Goal: Communication & Community: Answer question/provide support

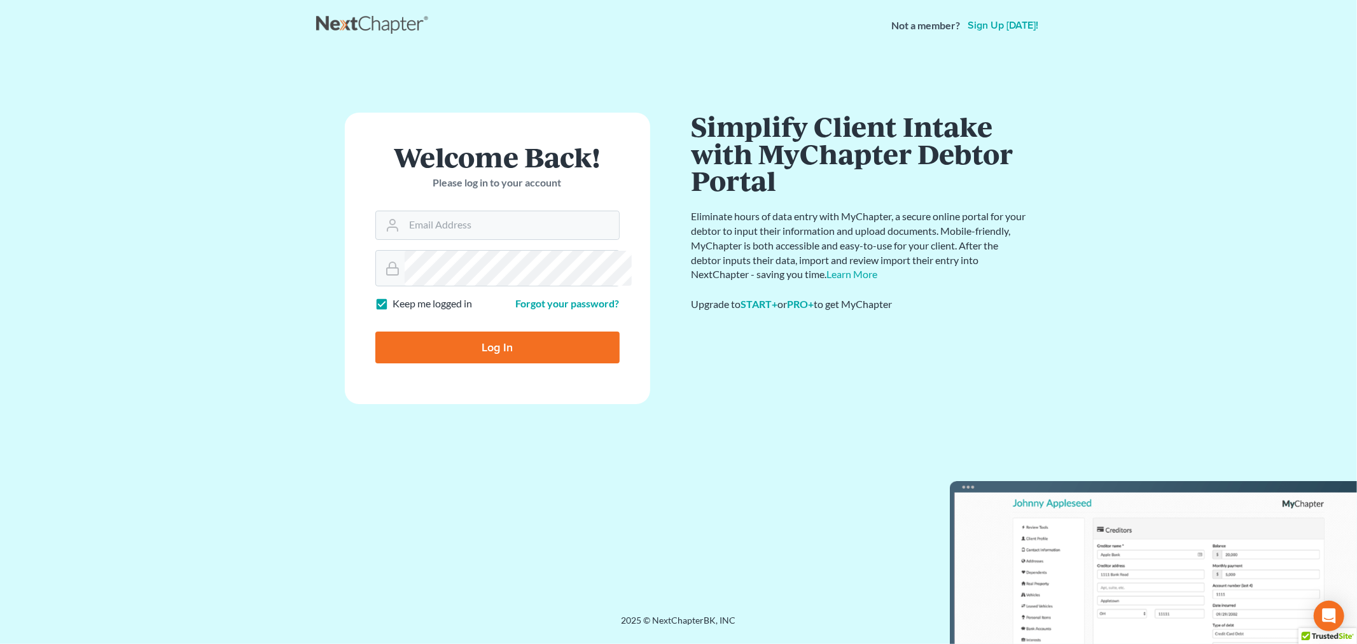
click at [506, 211] on div "Welcome Back! Please log in to your account" at bounding box center [497, 176] width 244 height 67
click at [494, 239] on input "Email Address" at bounding box center [511, 225] width 214 height 28
type input "sara@bulielaw.com"
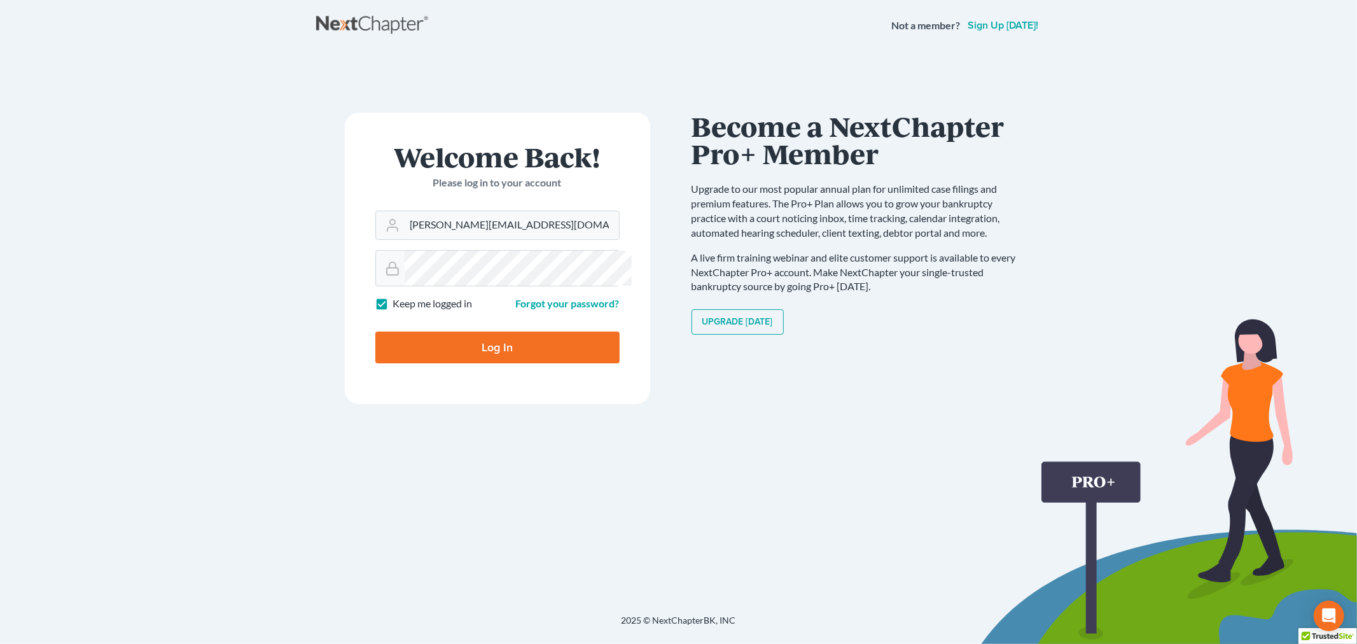
click at [523, 363] on input "Log In" at bounding box center [497, 347] width 244 height 32
type input "Thinking..."
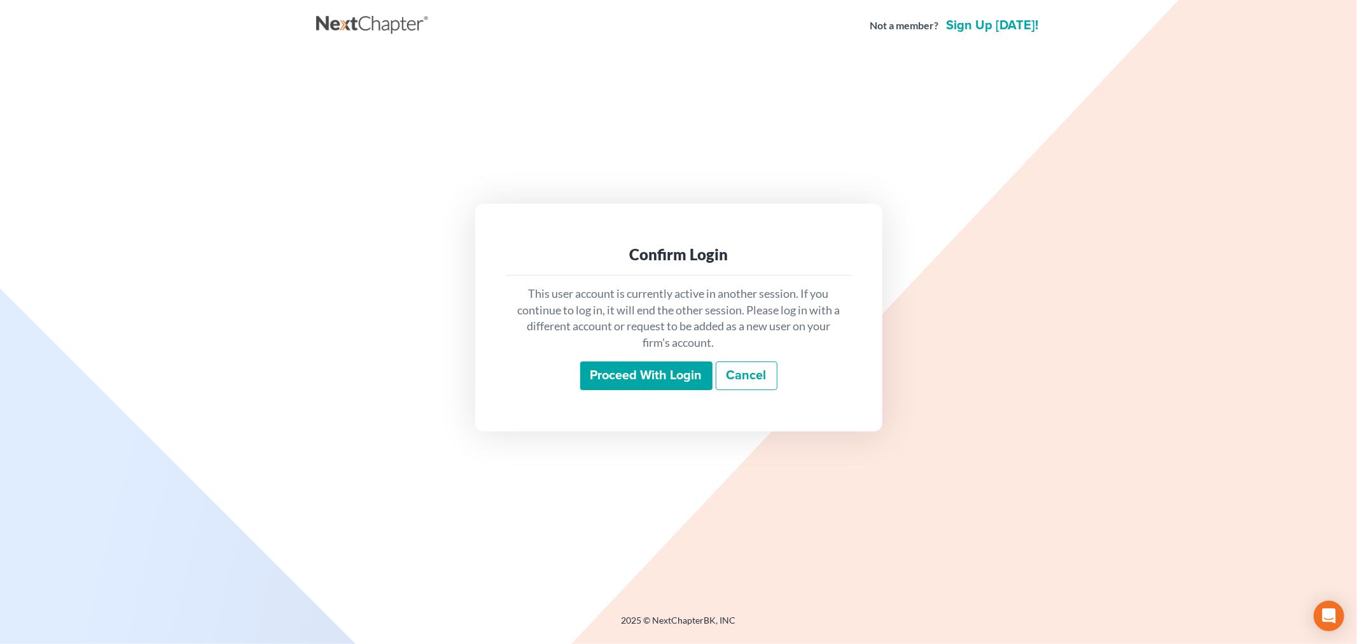
click at [599, 390] on input "Proceed with login" at bounding box center [646, 375] width 132 height 29
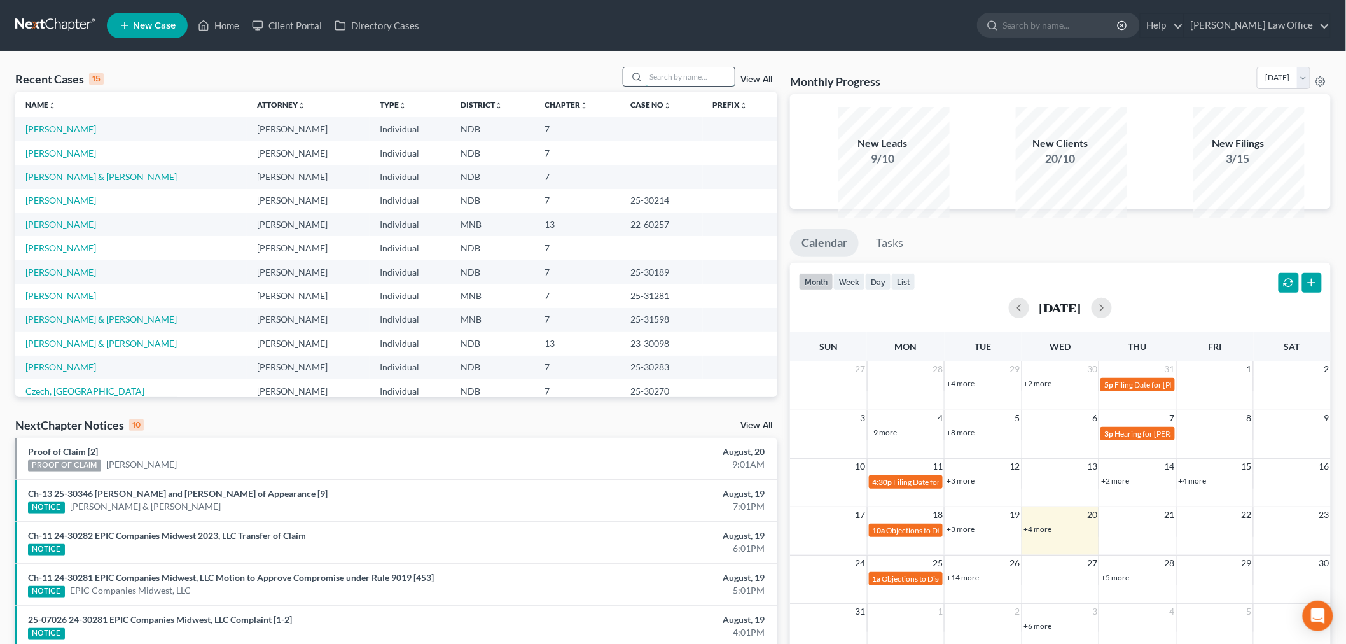
click at [702, 85] on input "search" at bounding box center [690, 76] width 89 height 18
type input "m"
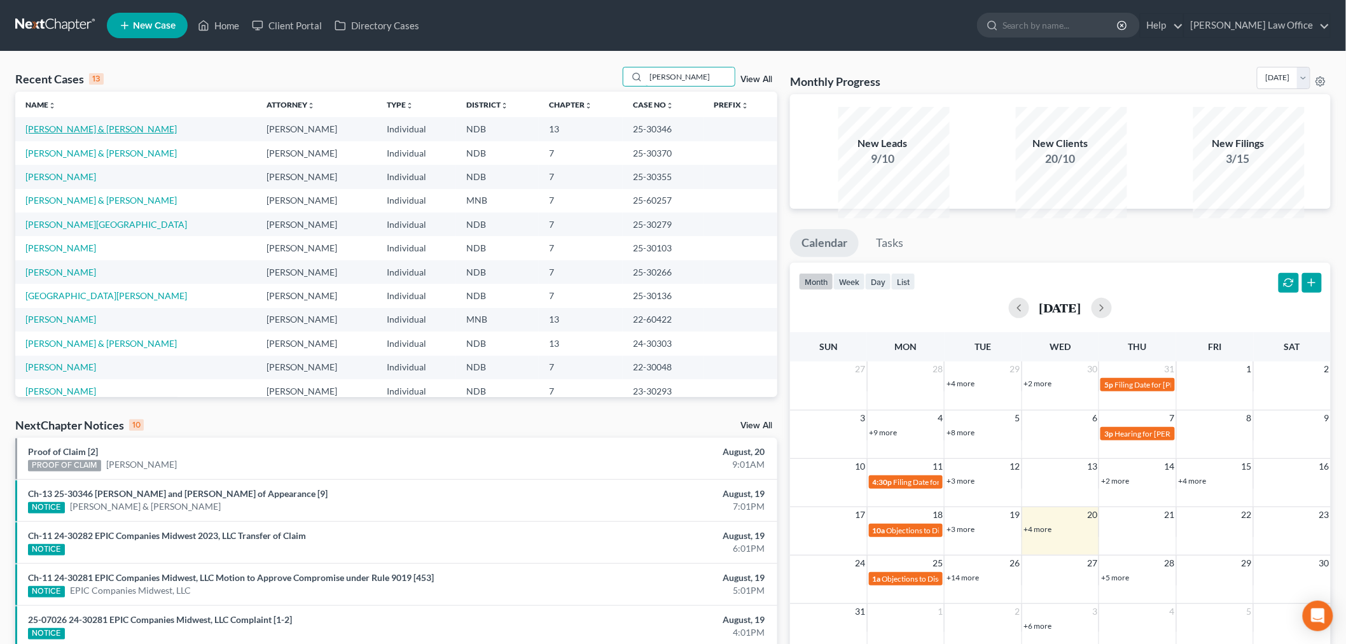
type input "[PERSON_NAME]"
click at [68, 134] on link "[PERSON_NAME] & [PERSON_NAME]" at bounding box center [100, 128] width 151 height 11
select select "6"
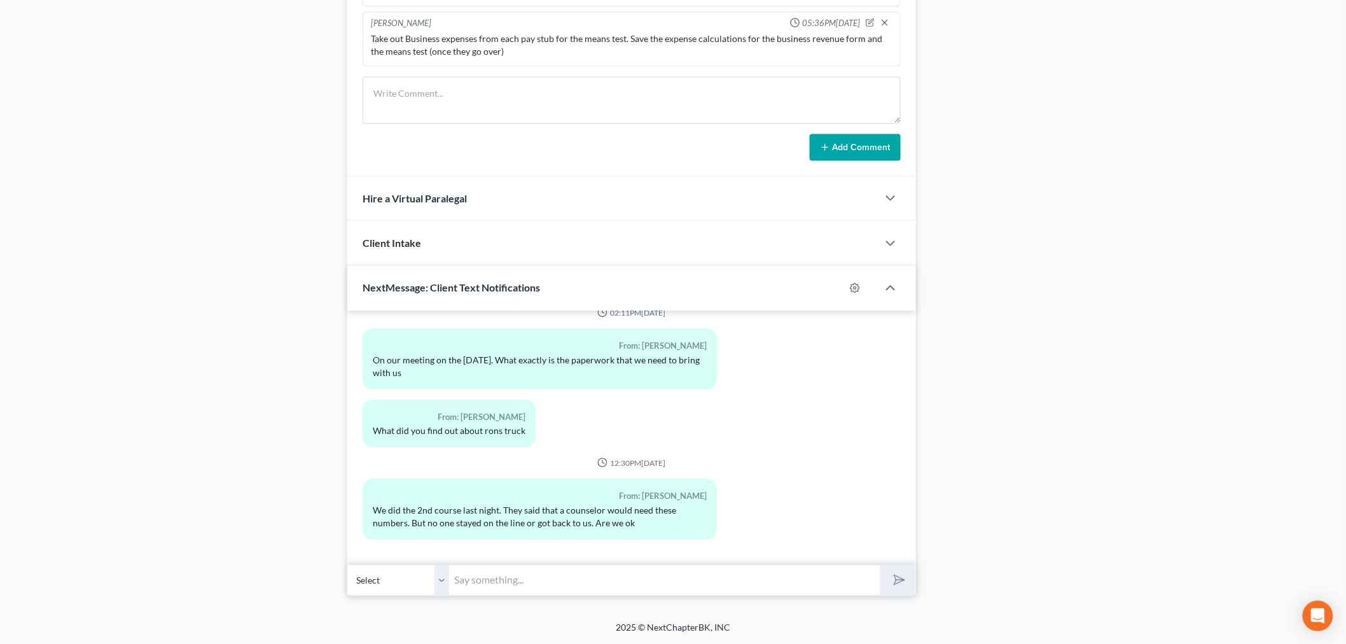
scroll to position [1484, 0]
click at [653, 566] on input "text" at bounding box center [664, 579] width 431 height 31
type input "B"
type input "I"
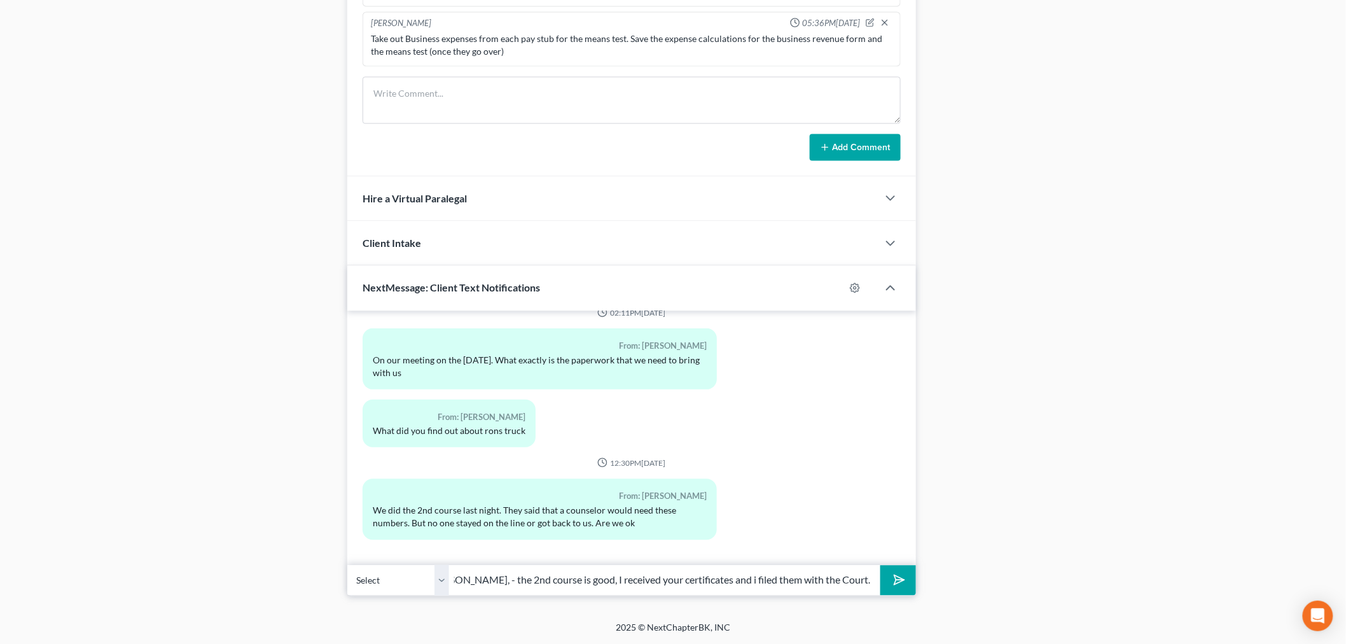
type input "Hi [PERSON_NAME], - the 2nd course is good, I received your certificates and i …"
click at [880, 565] on button "submit" at bounding box center [897, 580] width 35 height 30
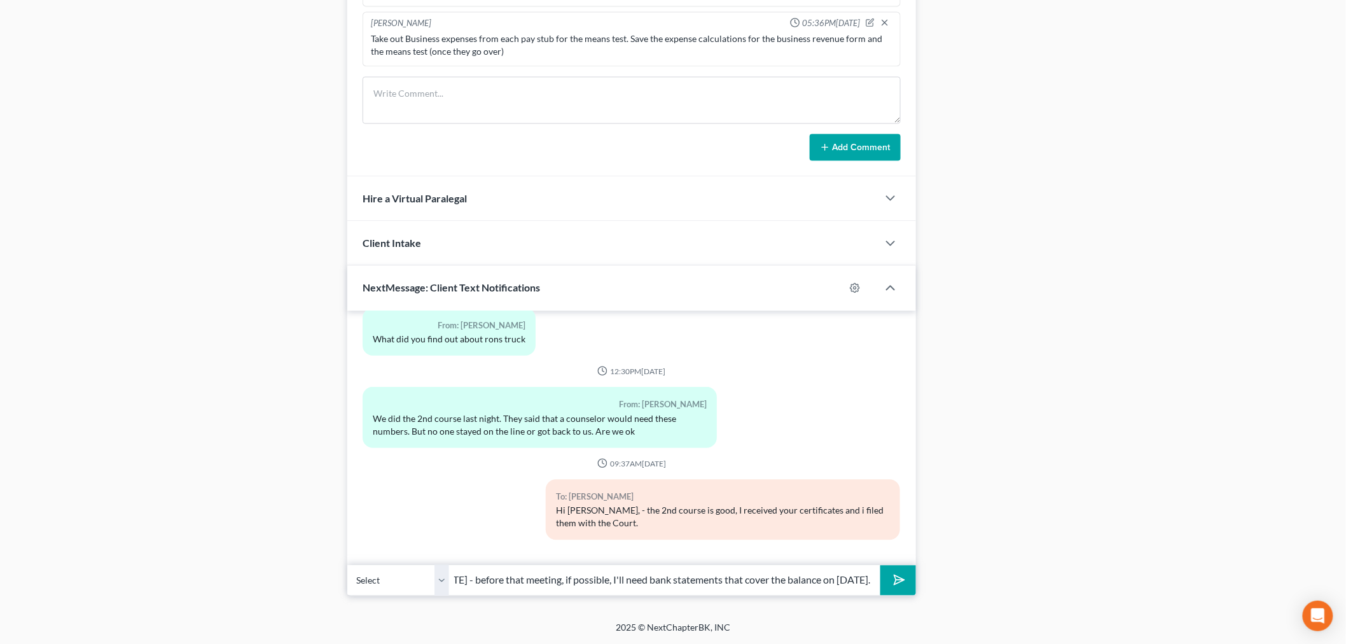
scroll to position [0, 277]
type input "The [DATE] - before that meeting, if possible, I'll need bank statements that c…"
click at [880, 565] on button "submit" at bounding box center [897, 580] width 35 height 30
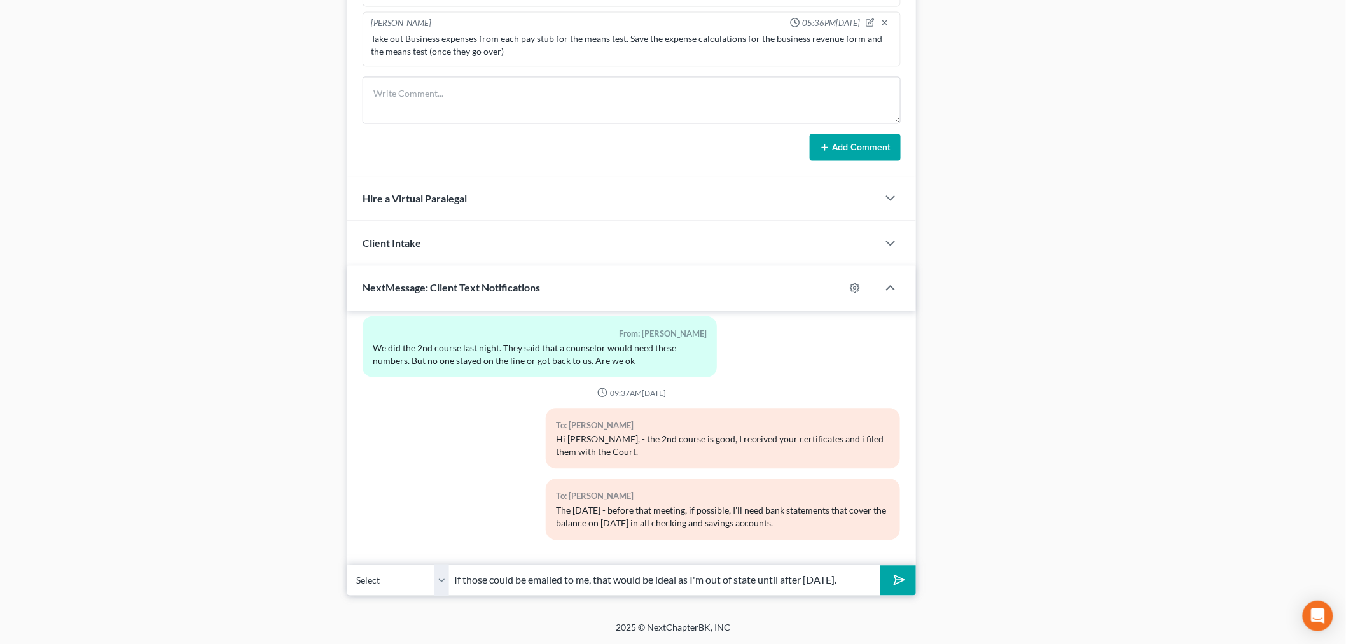
scroll to position [0, 124]
type input "If those could be emailed to me, that would be ideal as I'm out of state until …"
click at [880, 565] on button "submit" at bounding box center [897, 580] width 35 height 30
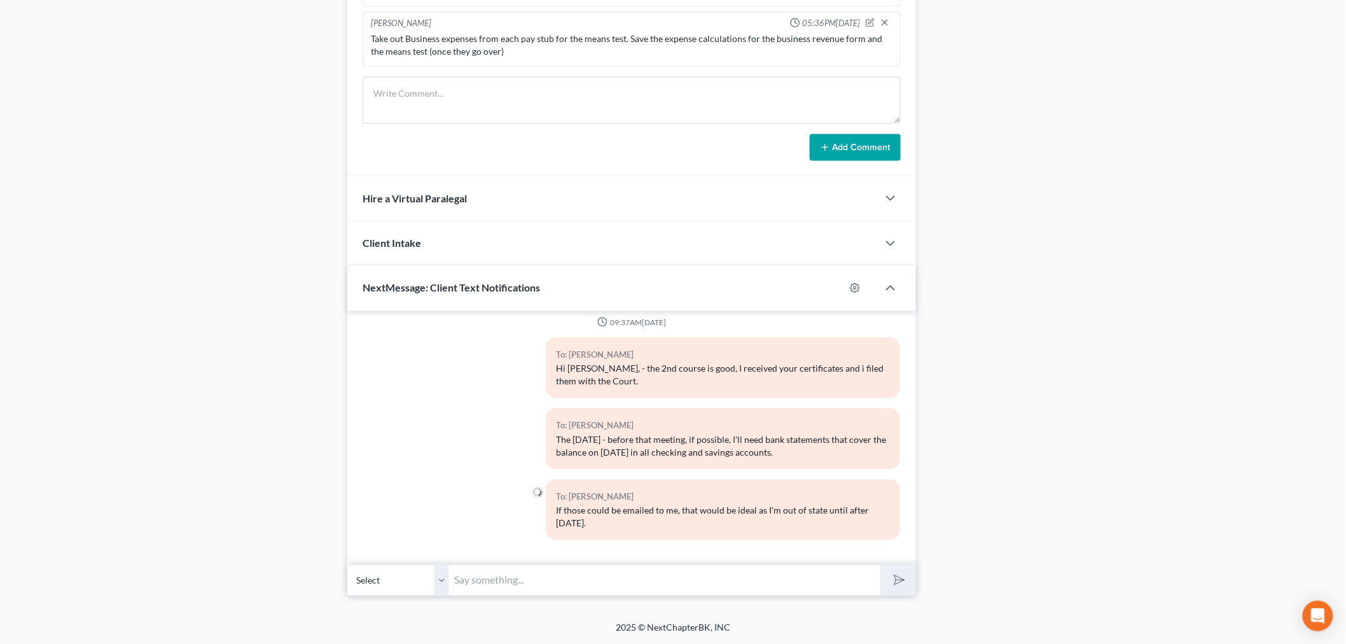
scroll to position [11205, 0]
type input "I will also need a recent pay stub for Rose, if she has one."
click at [880, 565] on button "submit" at bounding box center [897, 580] width 35 height 30
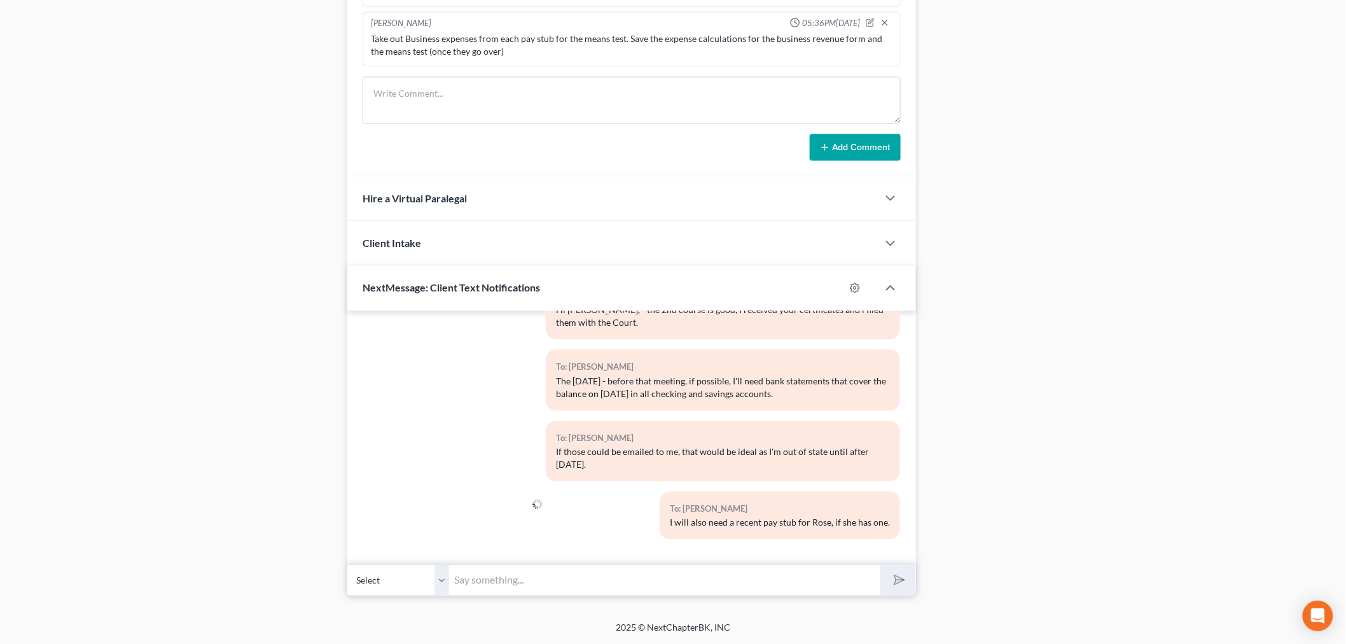
scroll to position [11278, 0]
type input "I'm waiting to hear on the vehicle situation."
click at [880, 565] on button "submit" at bounding box center [897, 580] width 35 height 30
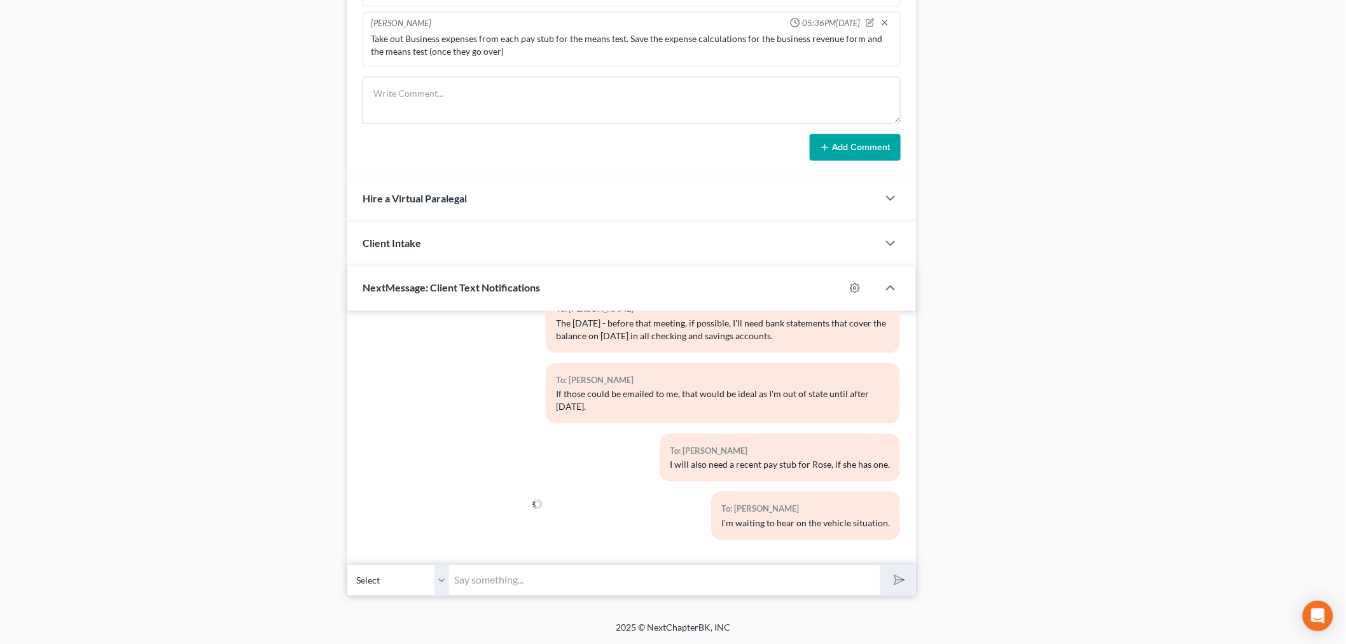
scroll to position [11350, 0]
drag, startPoint x: 701, startPoint y: 555, endPoint x: 581, endPoint y: 562, distance: 119.8
click at [701, 564] on input "text" at bounding box center [664, 579] width 431 height 31
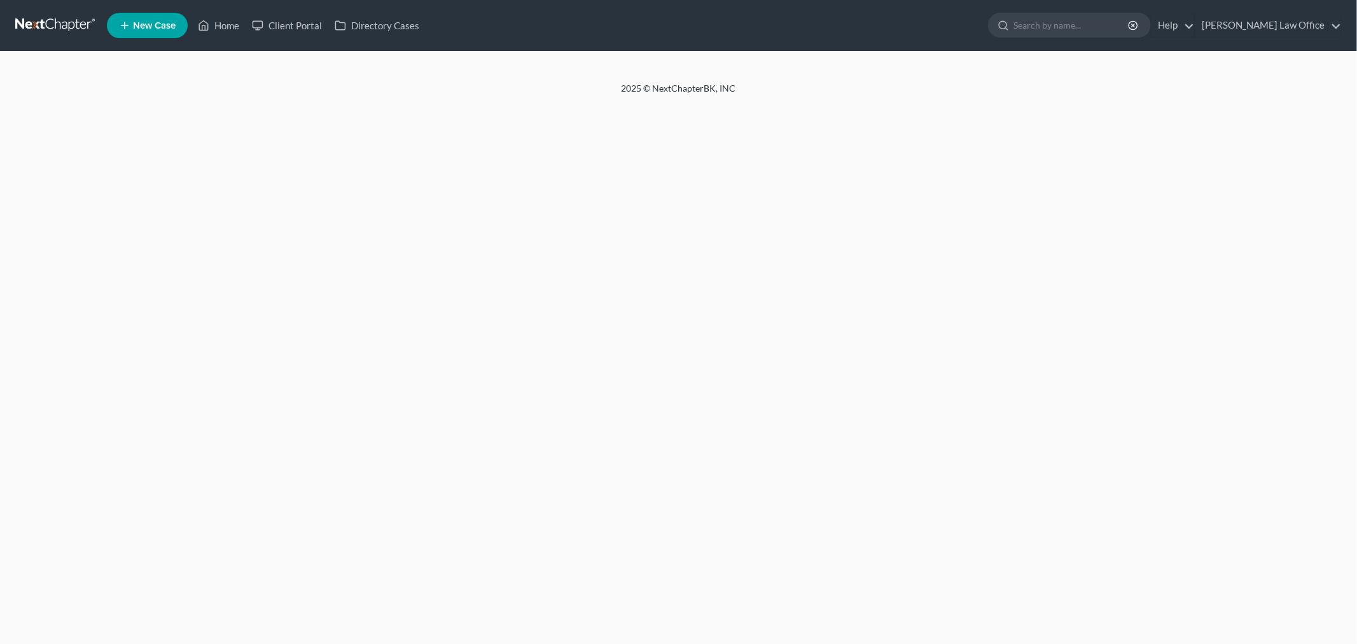
select select "6"
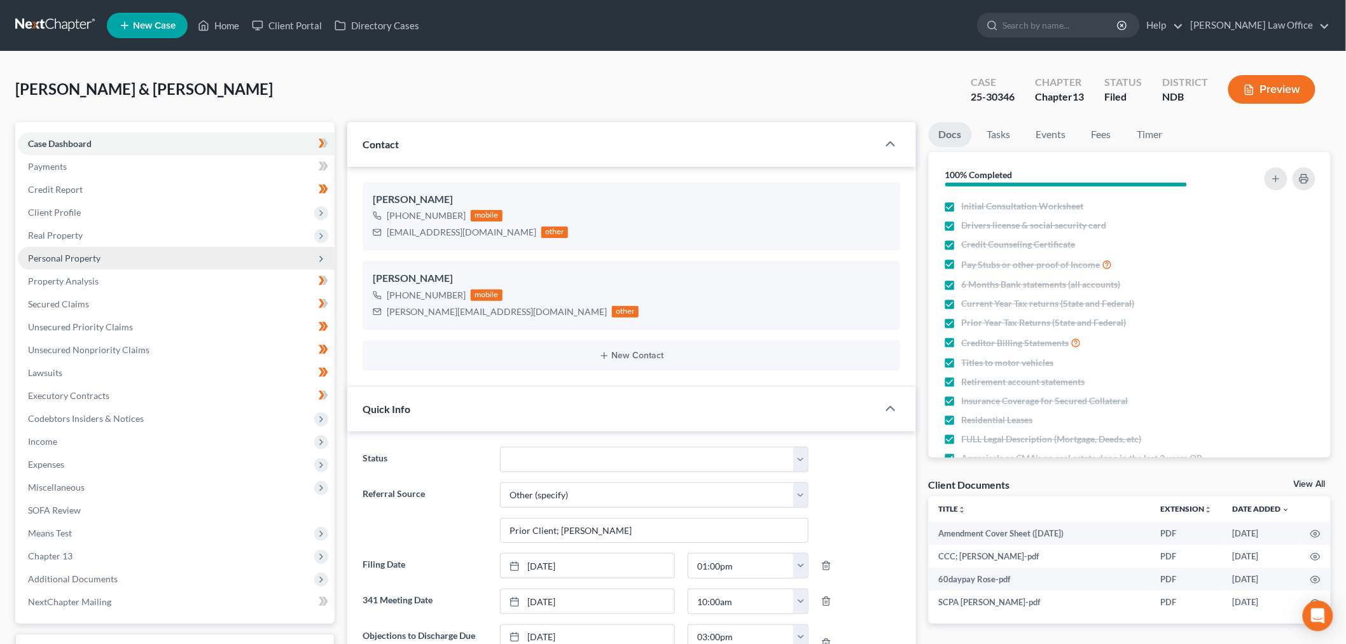
click at [135, 270] on span "Personal Property" at bounding box center [176, 258] width 317 height 23
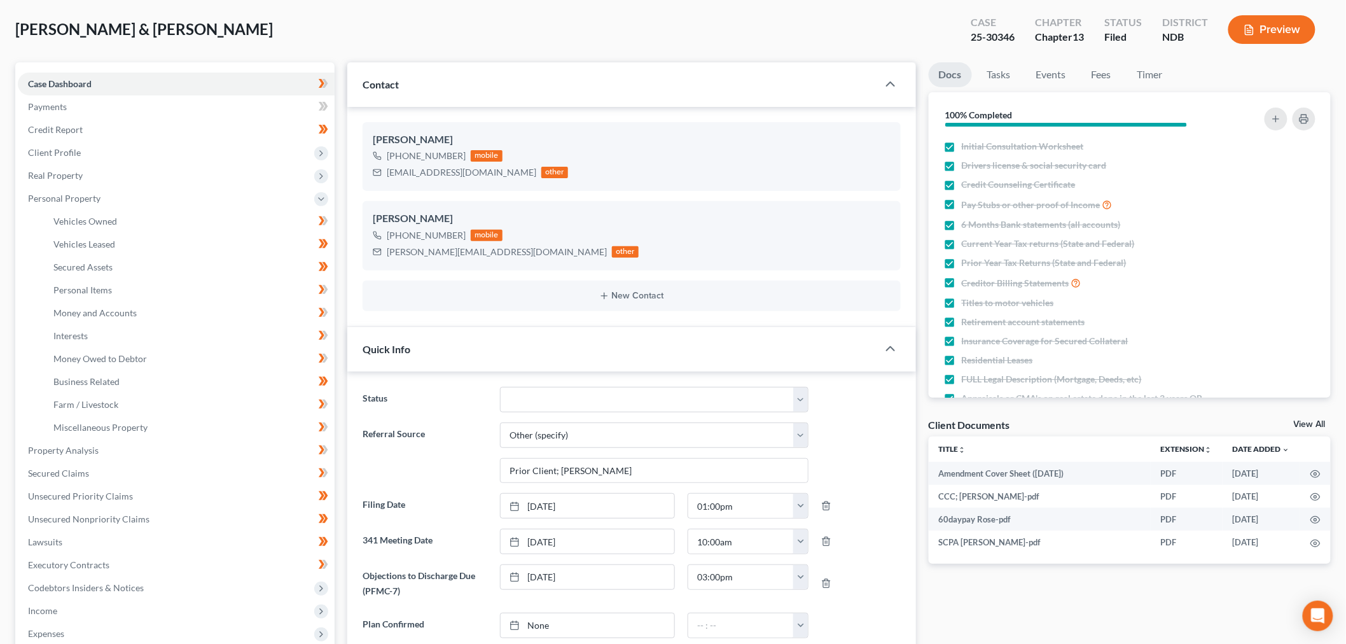
scroll to position [141, 0]
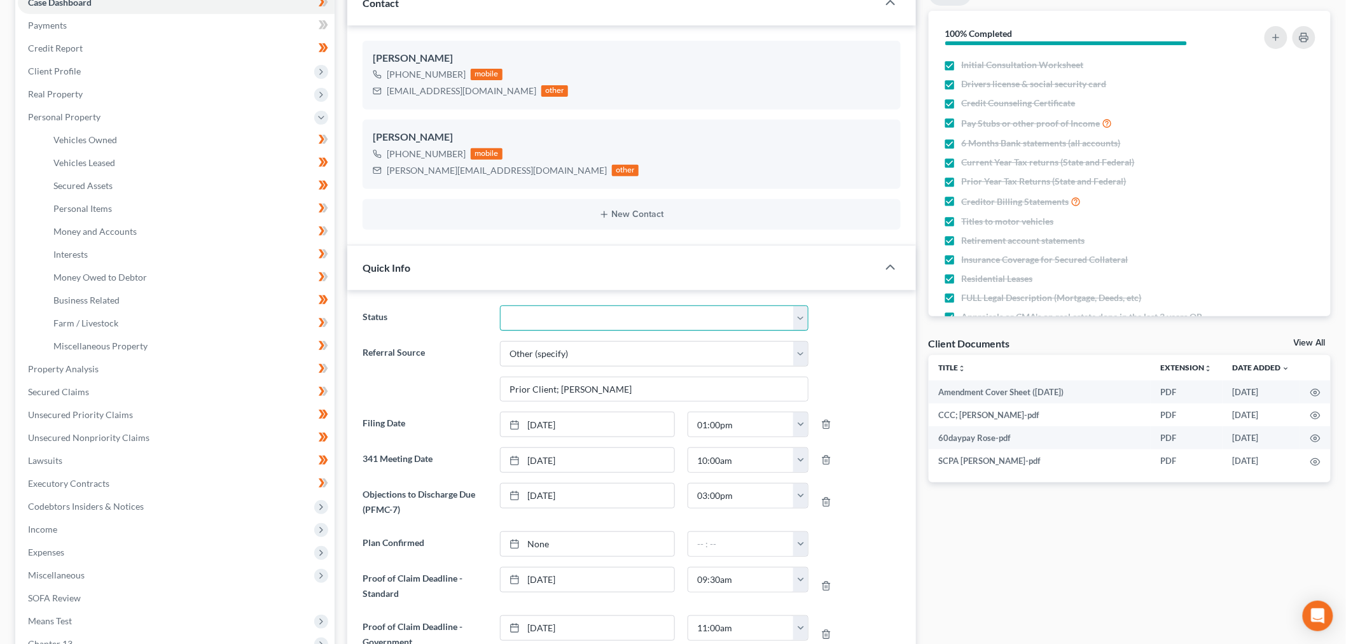
click at [579, 331] on select "10 - Chapter 13 Discharged 11 - Chapter 13 Converted to 7 12 - Debt Settlement/…" at bounding box center [654, 317] width 308 height 25
select select "8"
click at [503, 331] on select "10 - Chapter 13 Discharged 11 - Chapter 13 Converted to 7 12 - Debt Settlement/…" at bounding box center [654, 317] width 308 height 25
click at [212, 243] on link "Money and Accounts" at bounding box center [188, 231] width 291 height 23
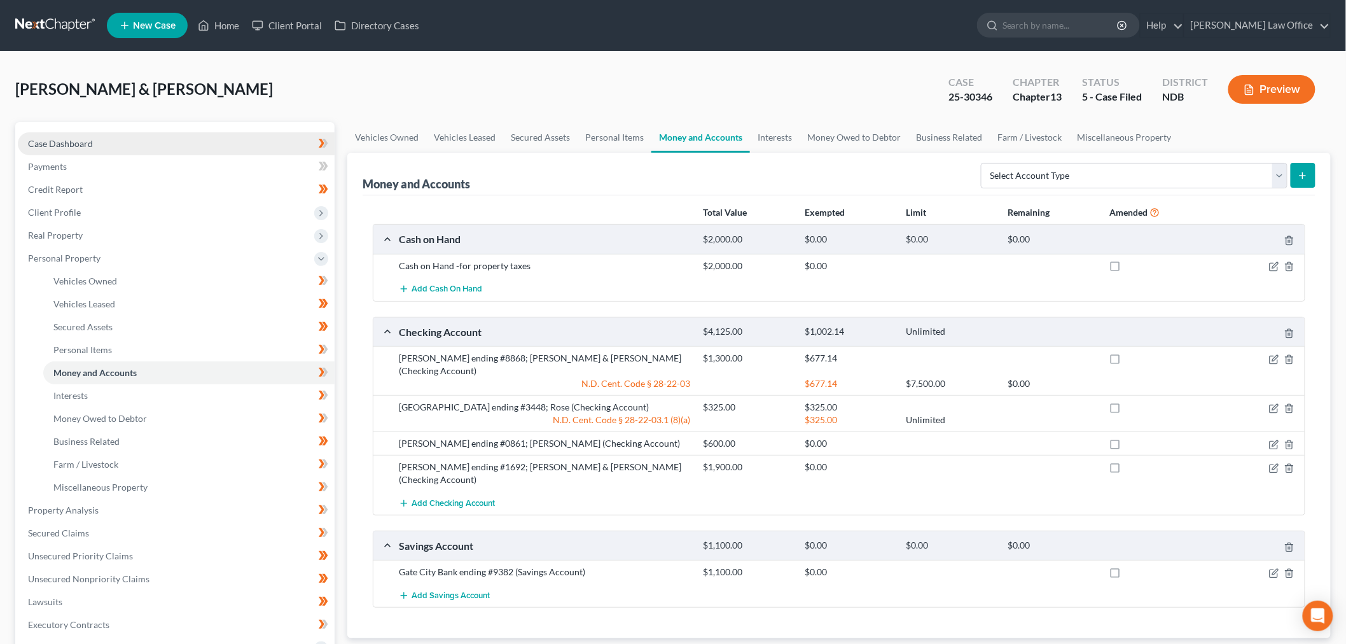
click at [156, 155] on link "Case Dashboard" at bounding box center [176, 143] width 317 height 23
select select "6"
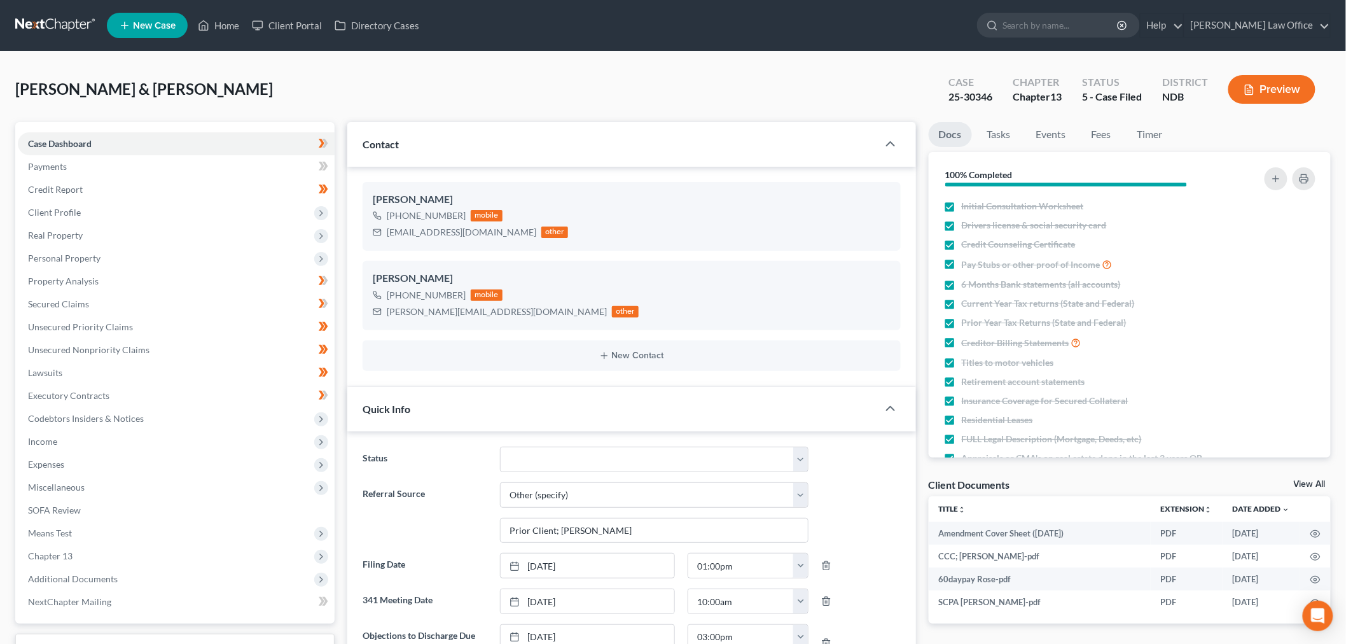
click at [69, 30] on link at bounding box center [55, 25] width 81 height 23
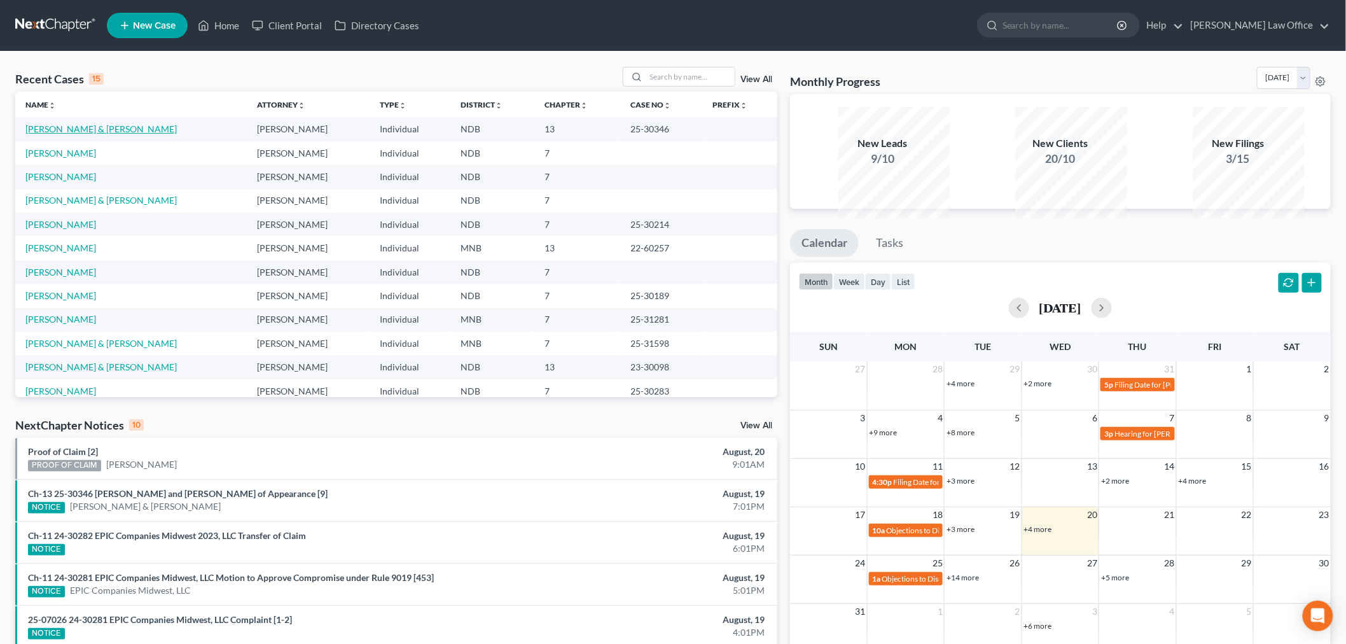
click at [84, 134] on link "[PERSON_NAME] & [PERSON_NAME]" at bounding box center [100, 128] width 151 height 11
select select "6"
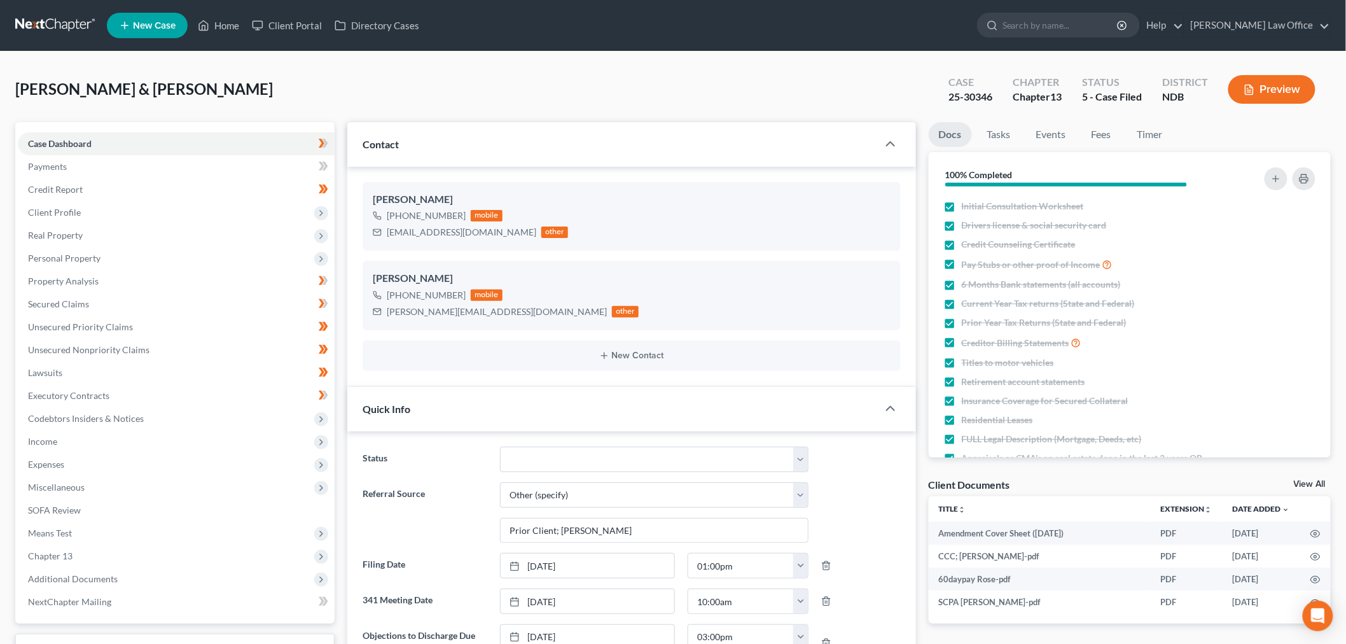
click at [95, 32] on link at bounding box center [55, 25] width 81 height 23
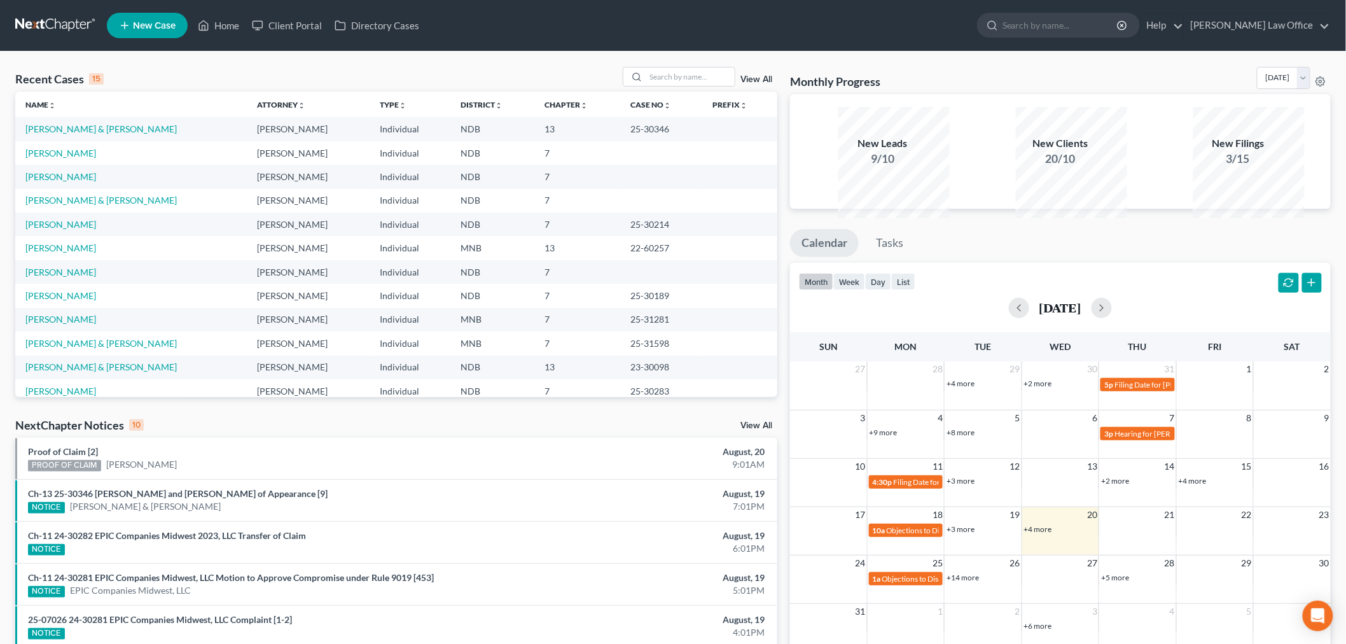
click at [752, 84] on link "View All" at bounding box center [756, 79] width 32 height 9
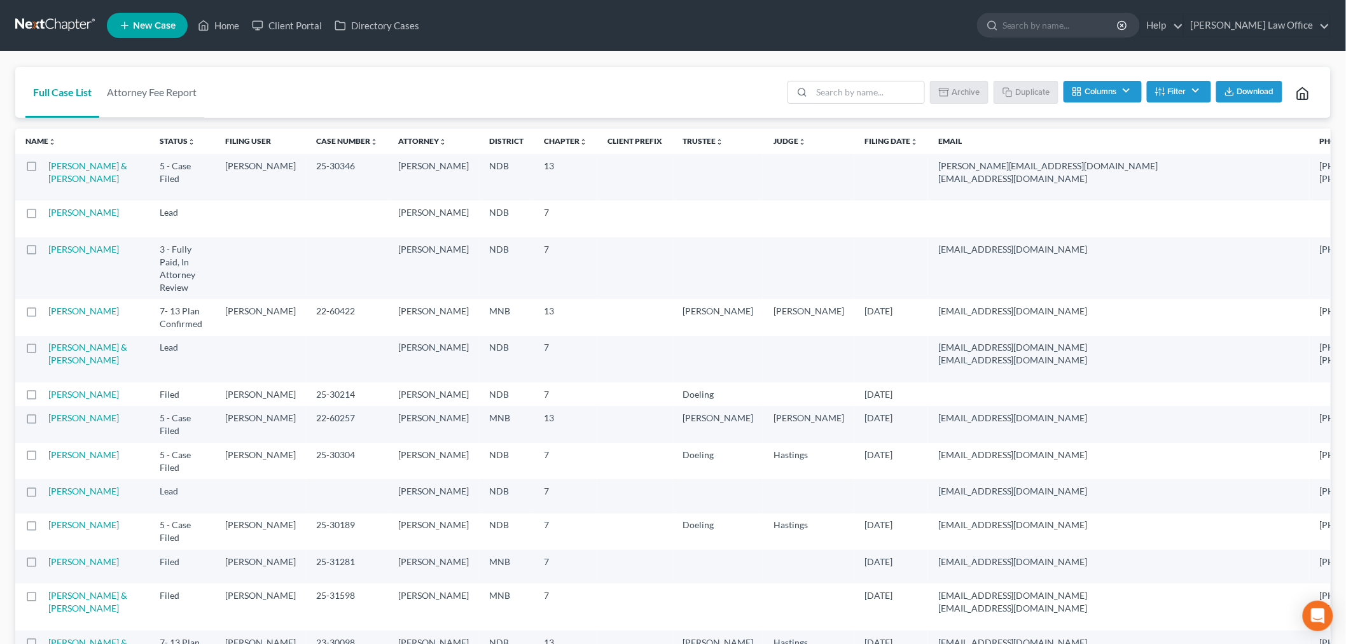
click at [1216, 102] on button "Download" at bounding box center [1249, 92] width 66 height 22
click at [1065, 102] on button "Columns" at bounding box center [1102, 92] width 78 height 22
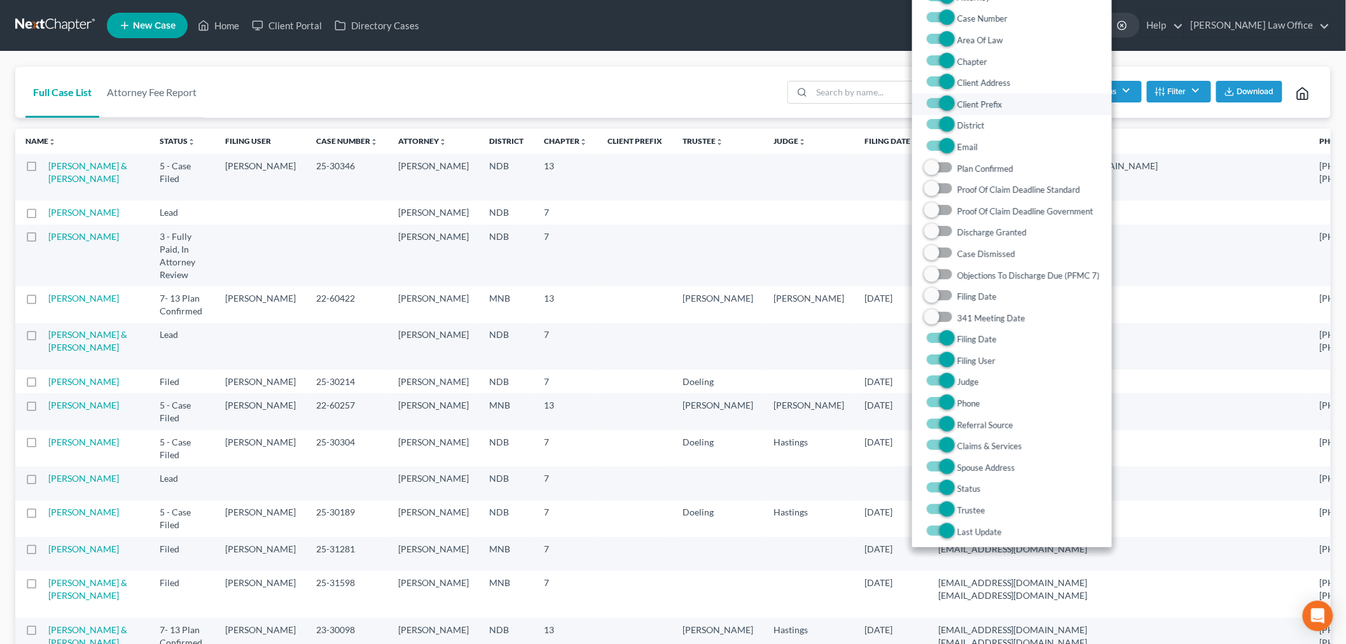
click at [957, 112] on label "Client Prefix" at bounding box center [979, 104] width 45 height 15
click at [962, 105] on Prefix "Client Prefix" at bounding box center [966, 101] width 8 height 8
checkbox Prefix "false"
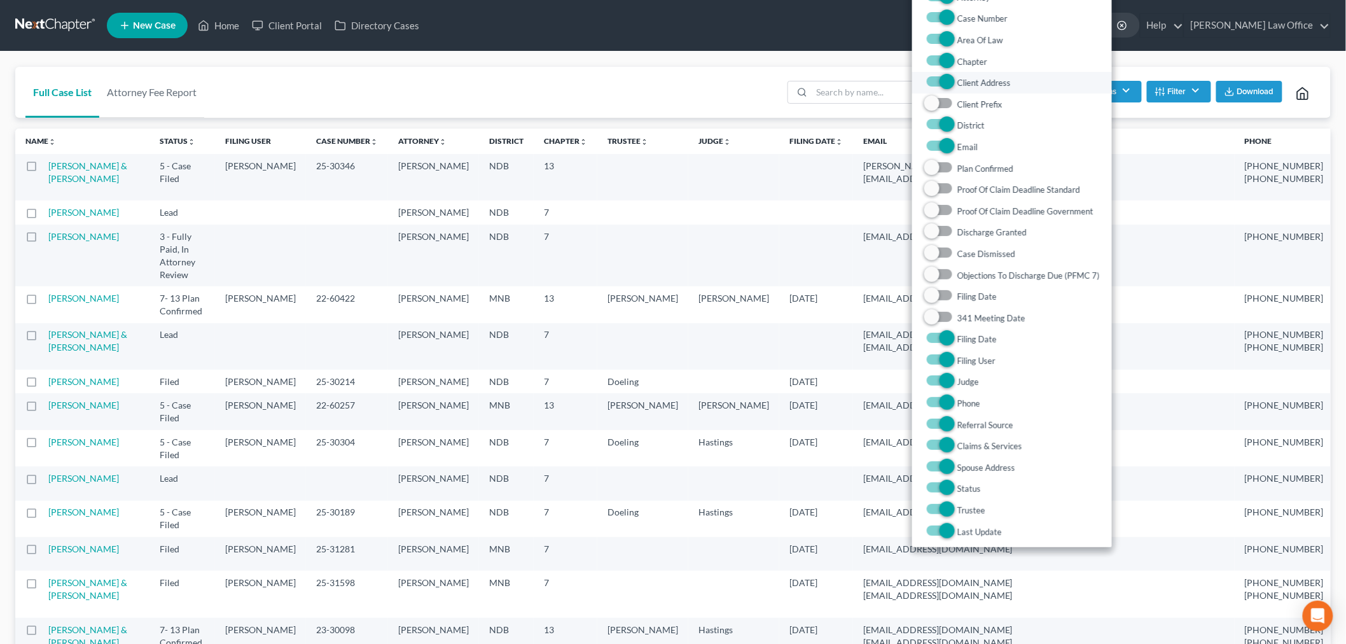
click at [957, 90] on label "Client Address" at bounding box center [983, 82] width 53 height 15
click at [962, 83] on Address "Client Address" at bounding box center [966, 79] width 8 height 8
checkbox Address "false"
click at [957, 48] on label "Area Of Law" at bounding box center [980, 39] width 46 height 15
click at [962, 41] on Law "Area Of Law" at bounding box center [966, 36] width 8 height 8
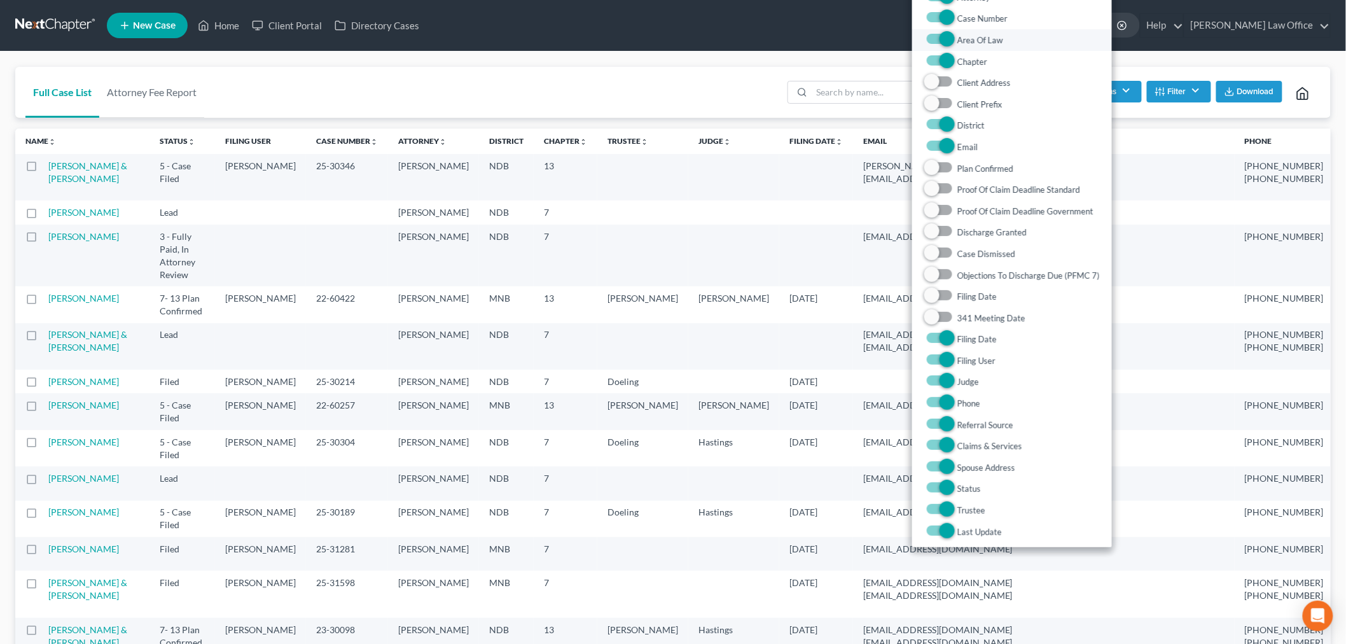
checkbox Law "false"
click at [957, 368] on label "Filing User" at bounding box center [976, 360] width 38 height 15
click at [962, 361] on User "Filing User" at bounding box center [966, 357] width 8 height 8
checkbox User "false"
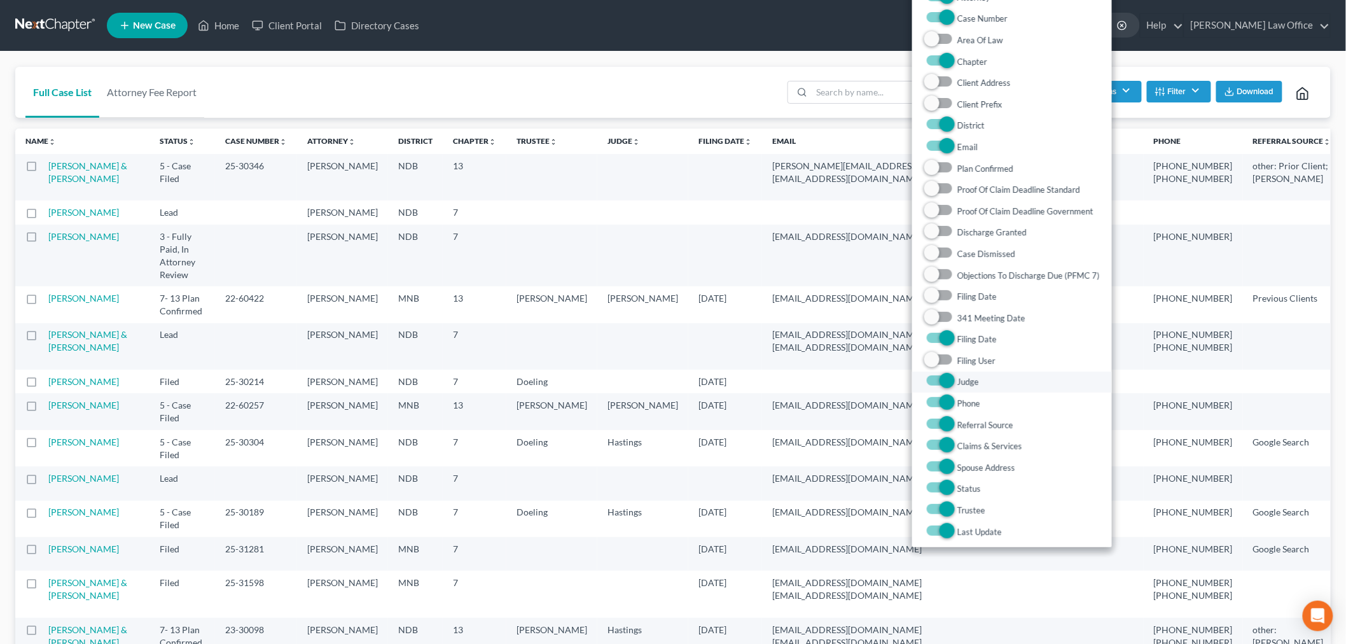
click at [957, 390] on label "Judge" at bounding box center [968, 382] width 22 height 15
click at [962, 383] on input "Judge" at bounding box center [966, 379] width 8 height 8
checkbox input "false"
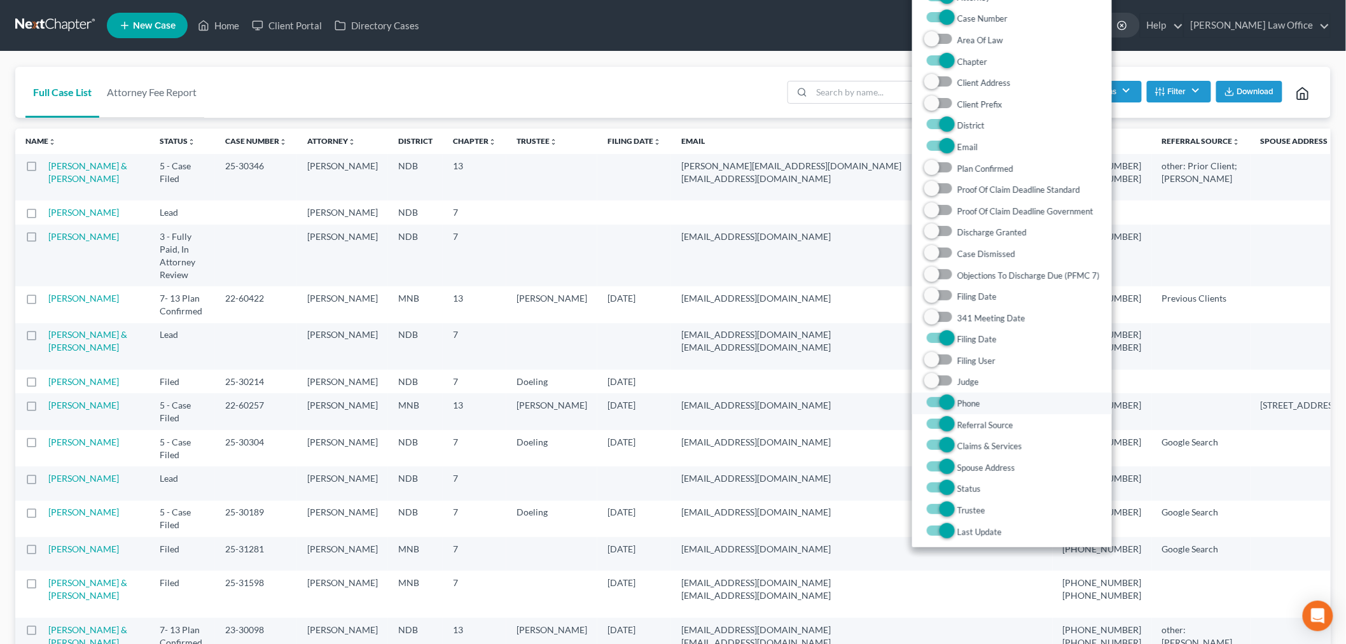
click at [957, 411] on label "Phone" at bounding box center [968, 403] width 23 height 15
click at [962, 404] on input "Phone" at bounding box center [966, 400] width 8 height 8
checkbox input "false"
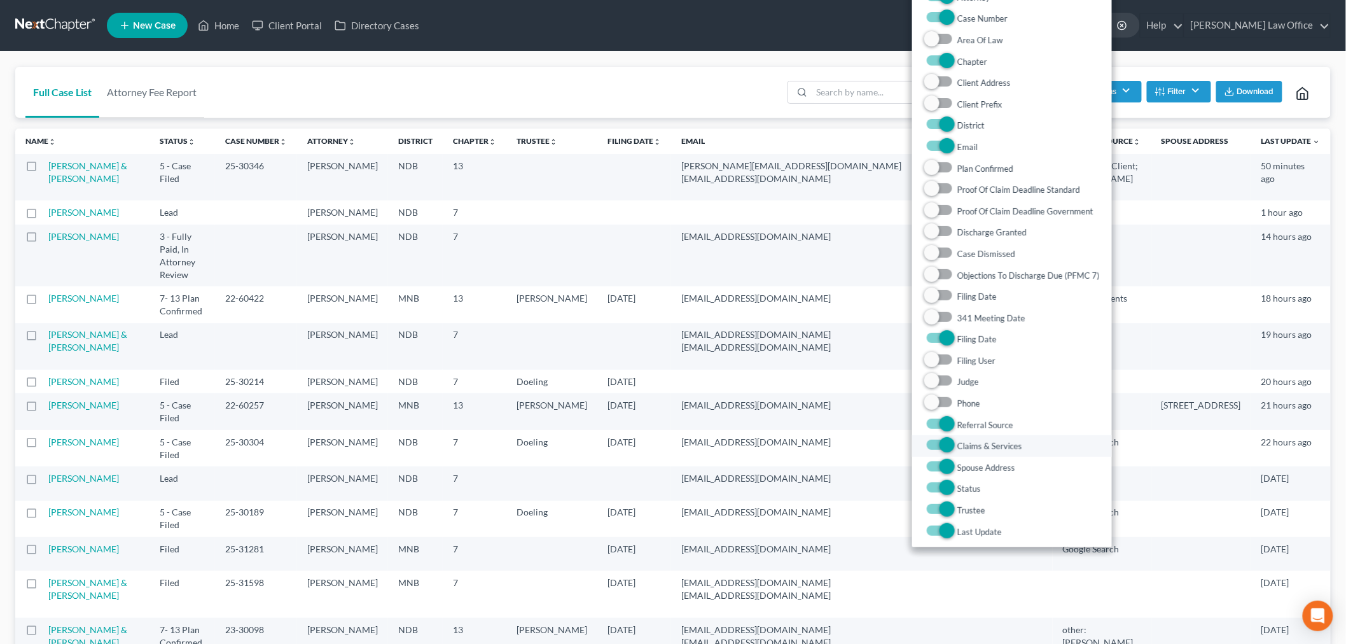
click at [957, 453] on label "Claims & Services" at bounding box center [989, 445] width 65 height 15
click at [962, 446] on Services "Claims & Services" at bounding box center [966, 442] width 8 height 8
checkbox Services "false"
click at [957, 475] on label "Spouse Address" at bounding box center [986, 467] width 58 height 15
click at [962, 468] on Address "Spouse Address" at bounding box center [966, 464] width 8 height 8
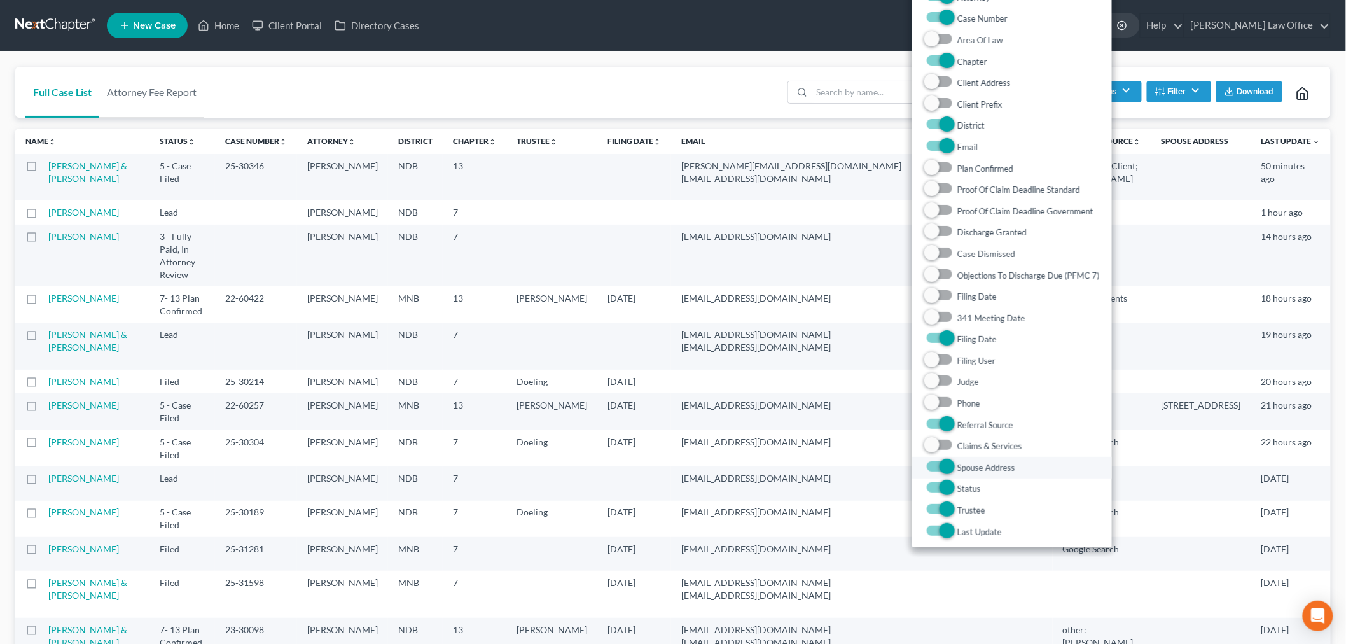
checkbox Address "false"
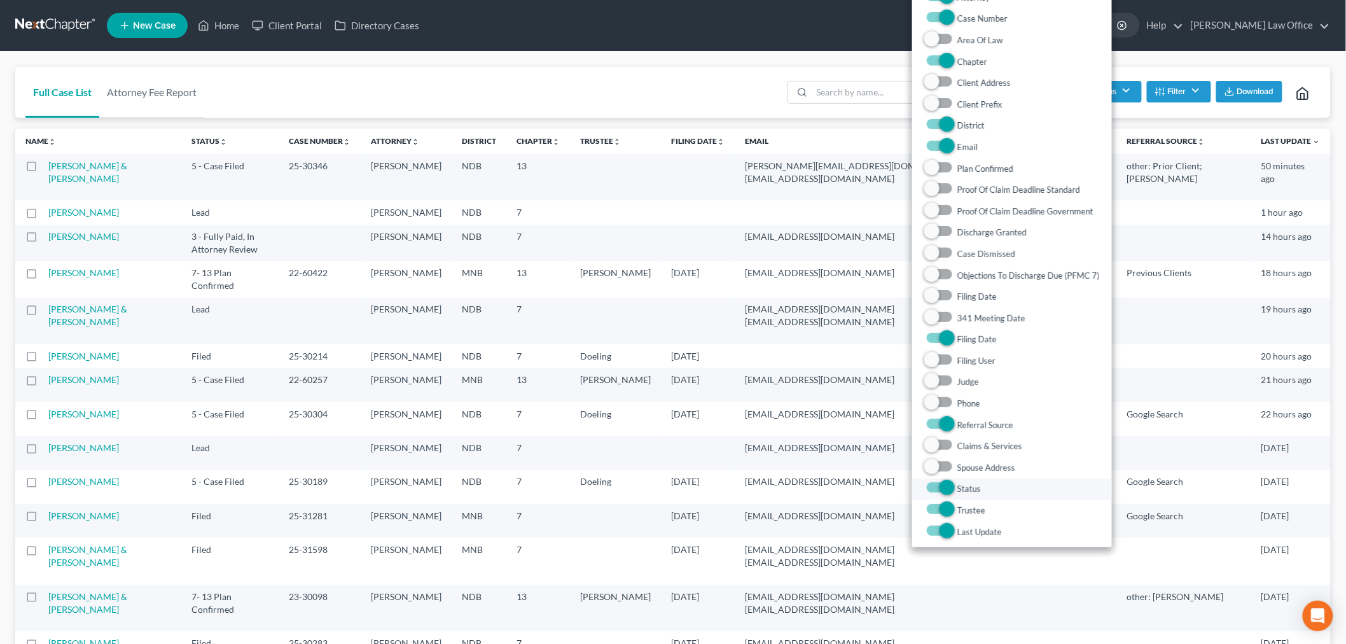
click at [957, 497] on label "Status" at bounding box center [969, 488] width 24 height 15
click at [962, 490] on input "Status" at bounding box center [966, 485] width 8 height 8
checkbox input "false"
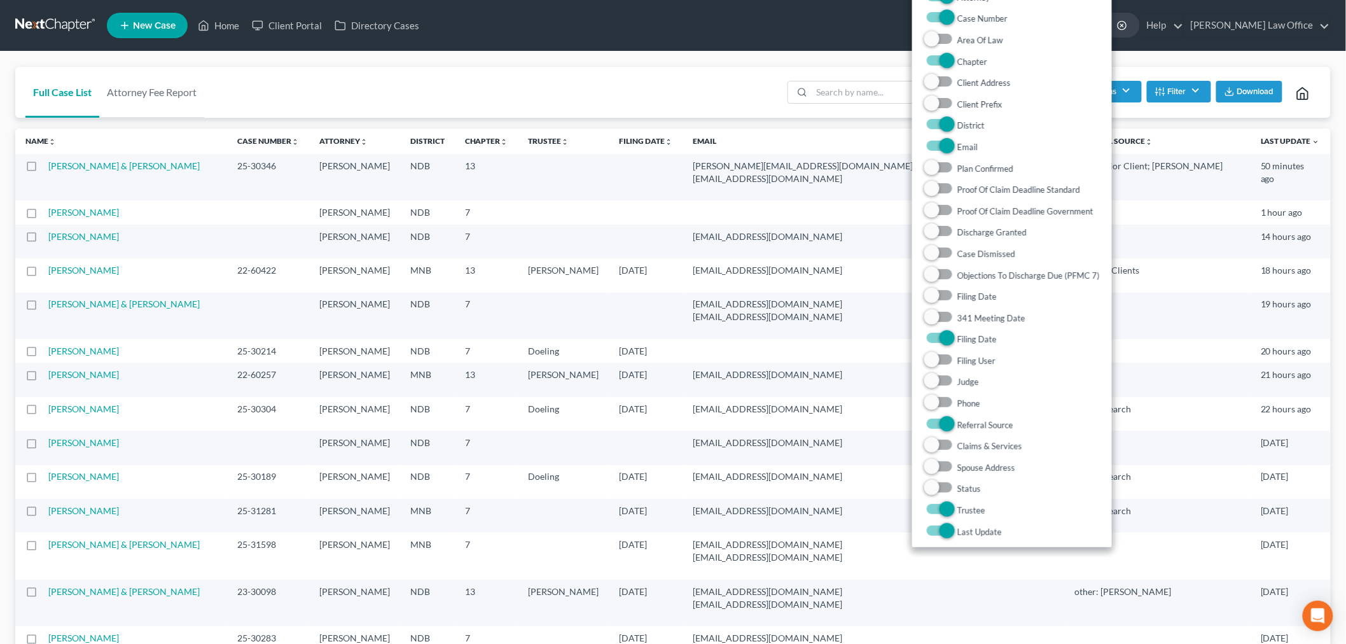
click at [605, 102] on div "Full Case List Attorney Fee Report Batch Download Archive Un-archive Duplicate …" at bounding box center [672, 93] width 1315 height 52
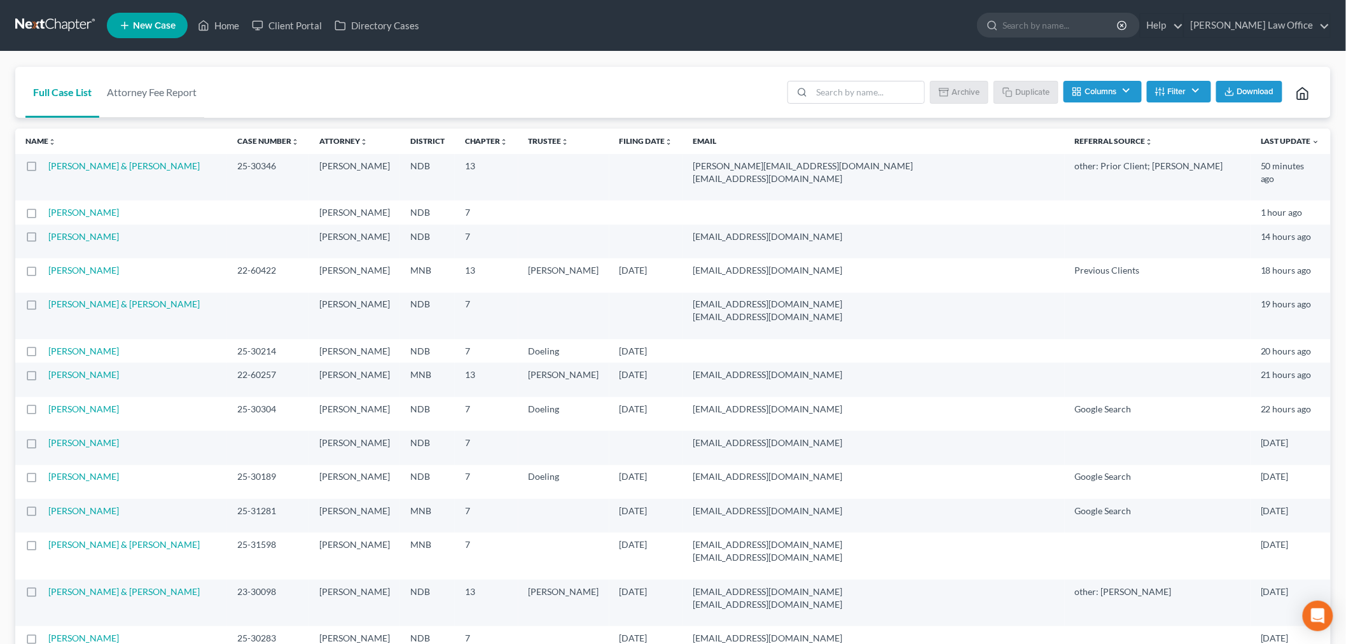
click at [1238, 97] on span "Download" at bounding box center [1255, 91] width 37 height 10
click at [62, 22] on link at bounding box center [55, 25] width 81 height 23
click at [1021, 37] on input "search" at bounding box center [1060, 25] width 116 height 24
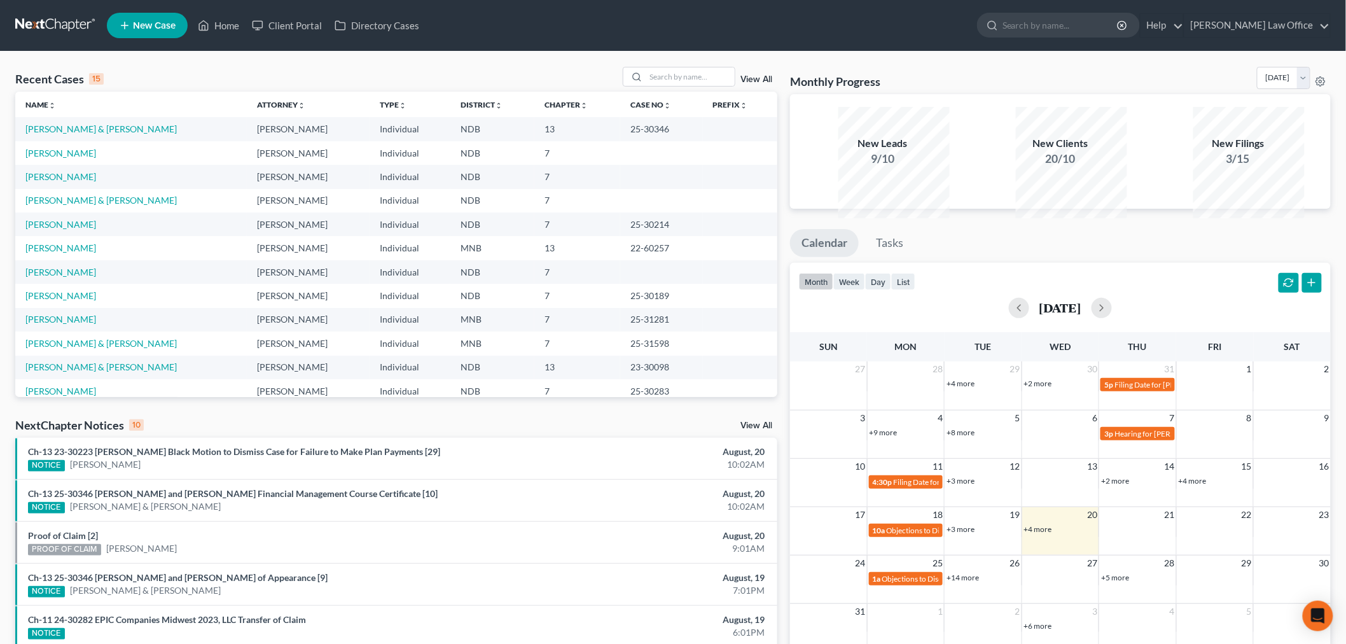
click at [249, 68] on div "Recent Cases 15 View All Name unfold_more expand_more expand_less Attorney unfo…" at bounding box center [673, 472] width 1346 height 841
click at [307, 457] on link "Ch-13 23-30223 Kristi A. Black Motion to Dismiss Case for Failure to Make Plan …" at bounding box center [234, 451] width 412 height 11
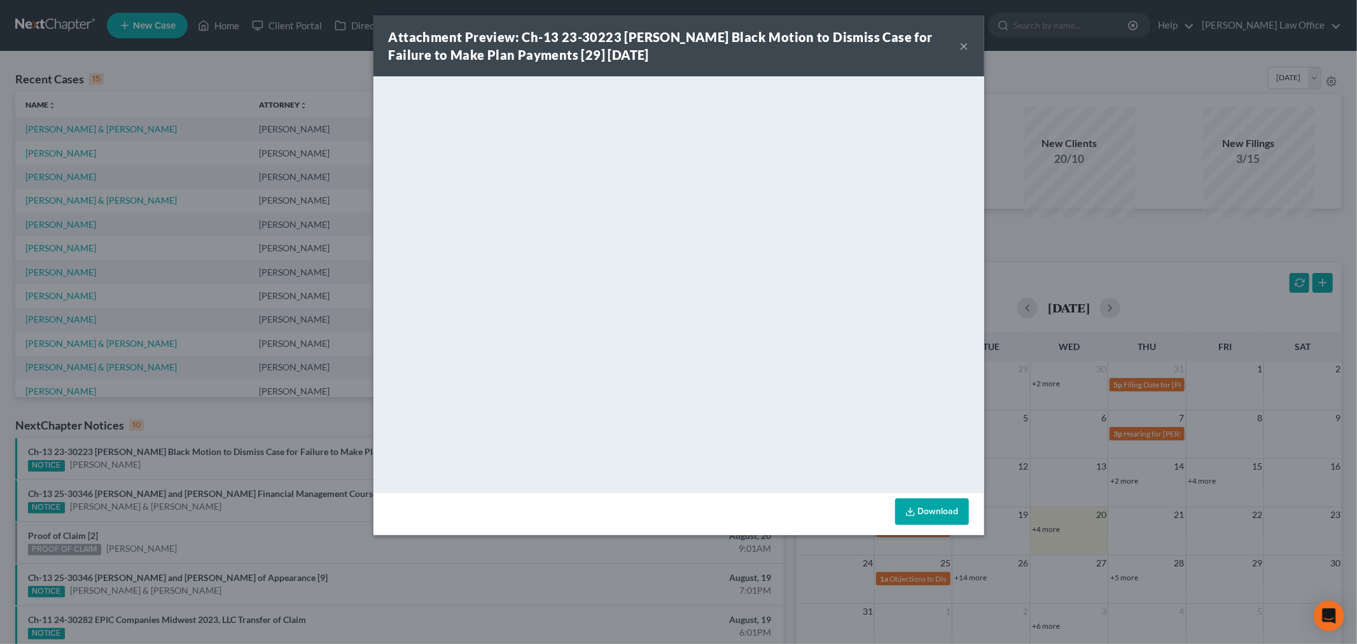
click at [969, 53] on button "×" at bounding box center [964, 45] width 9 height 15
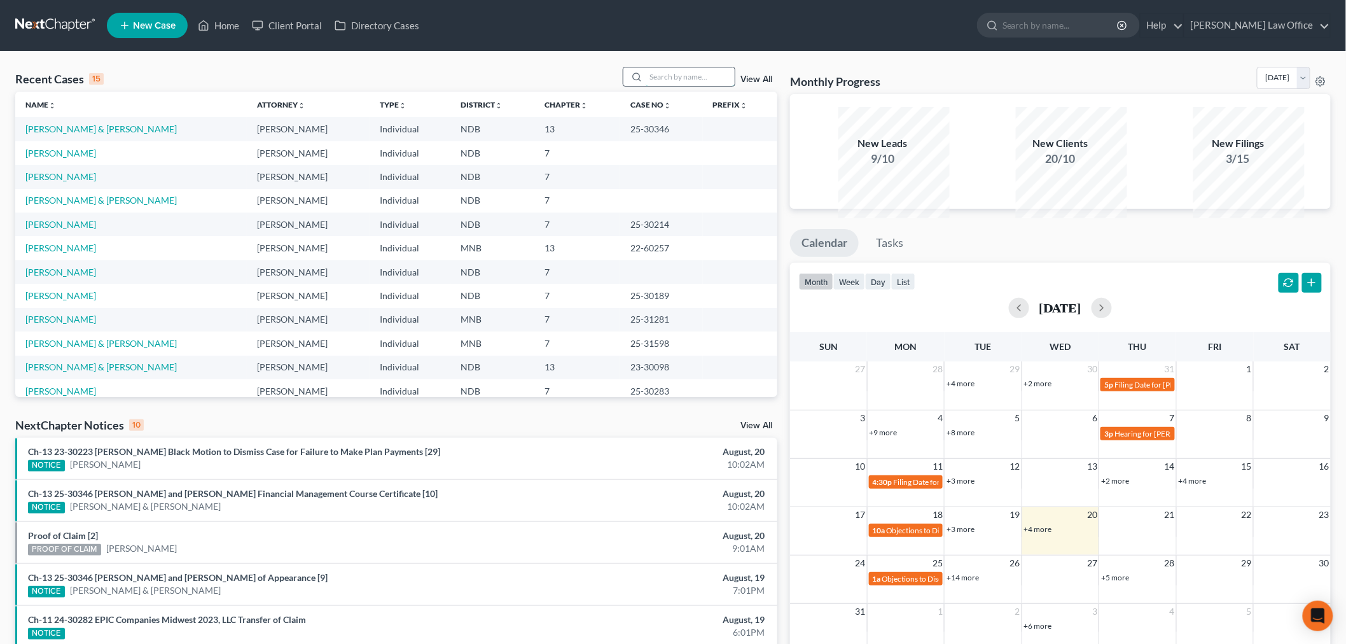
click at [649, 86] on input "search" at bounding box center [690, 76] width 89 height 18
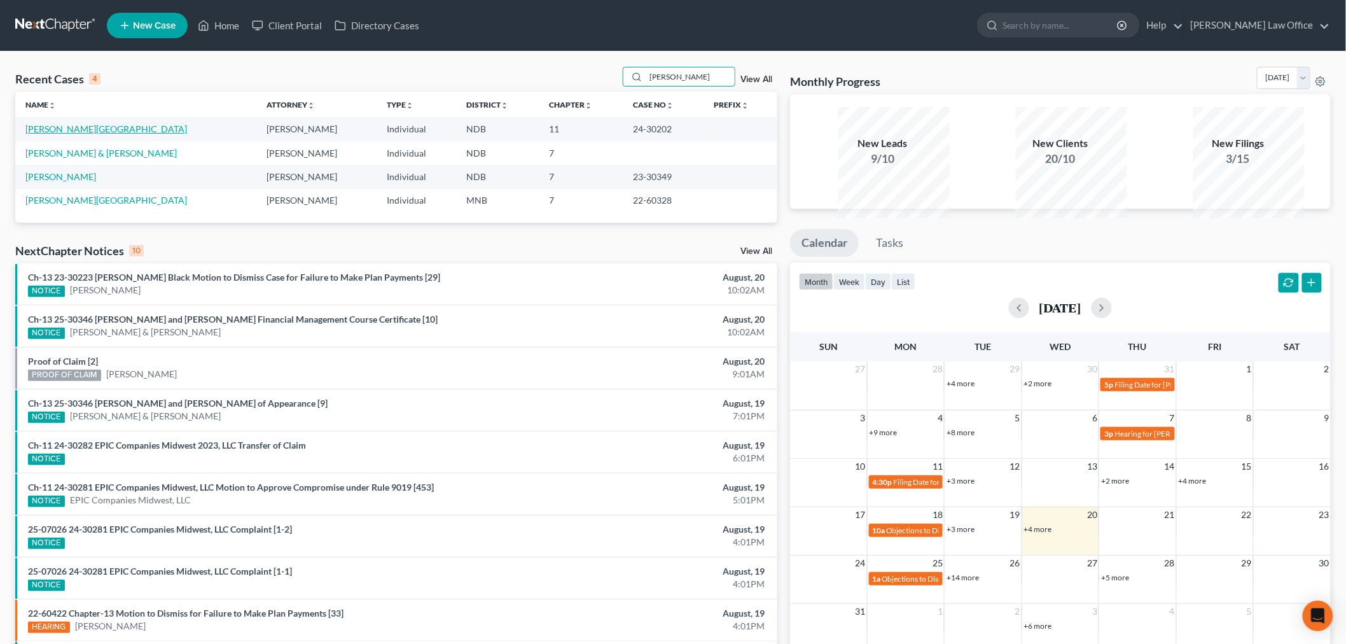
type input "chad"
click at [69, 134] on link "Hove, Chad" at bounding box center [106, 128] width 162 height 11
select select "6"
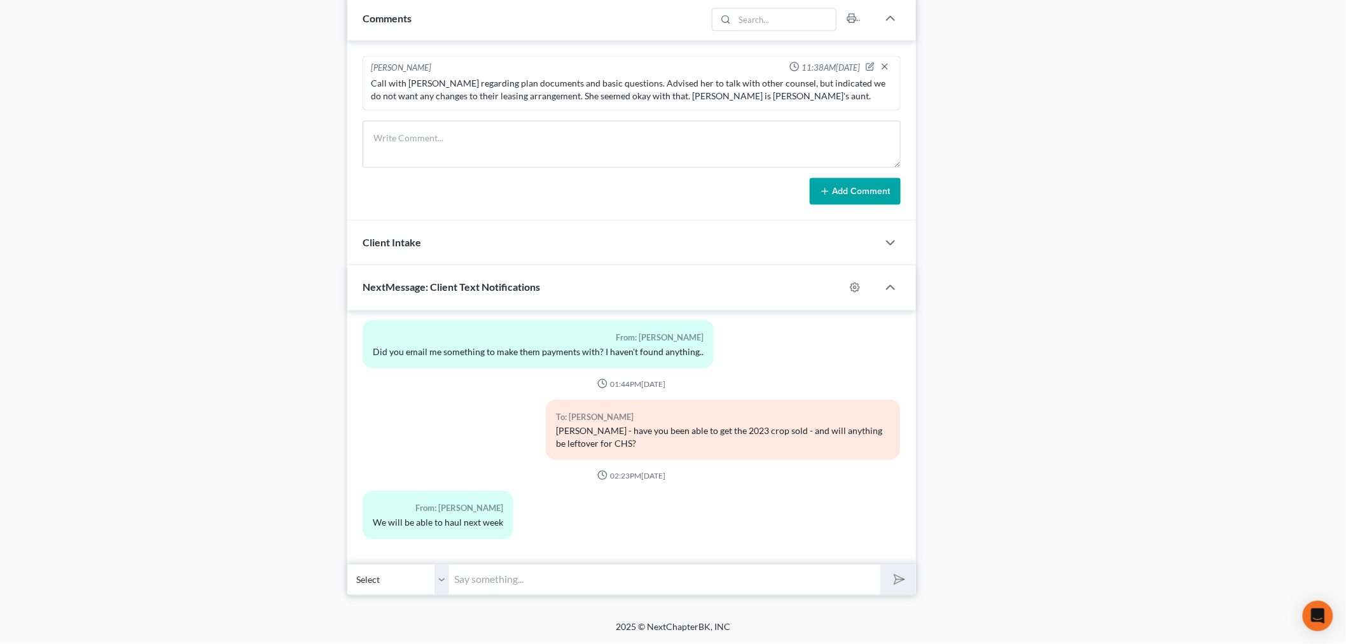
scroll to position [1185, 0]
click at [602, 576] on input "text" at bounding box center [664, 579] width 431 height 31
type input "Hey Chad - just checking to see if you've been able to check my last couple of …"
click at [880, 565] on button "submit" at bounding box center [897, 580] width 35 height 30
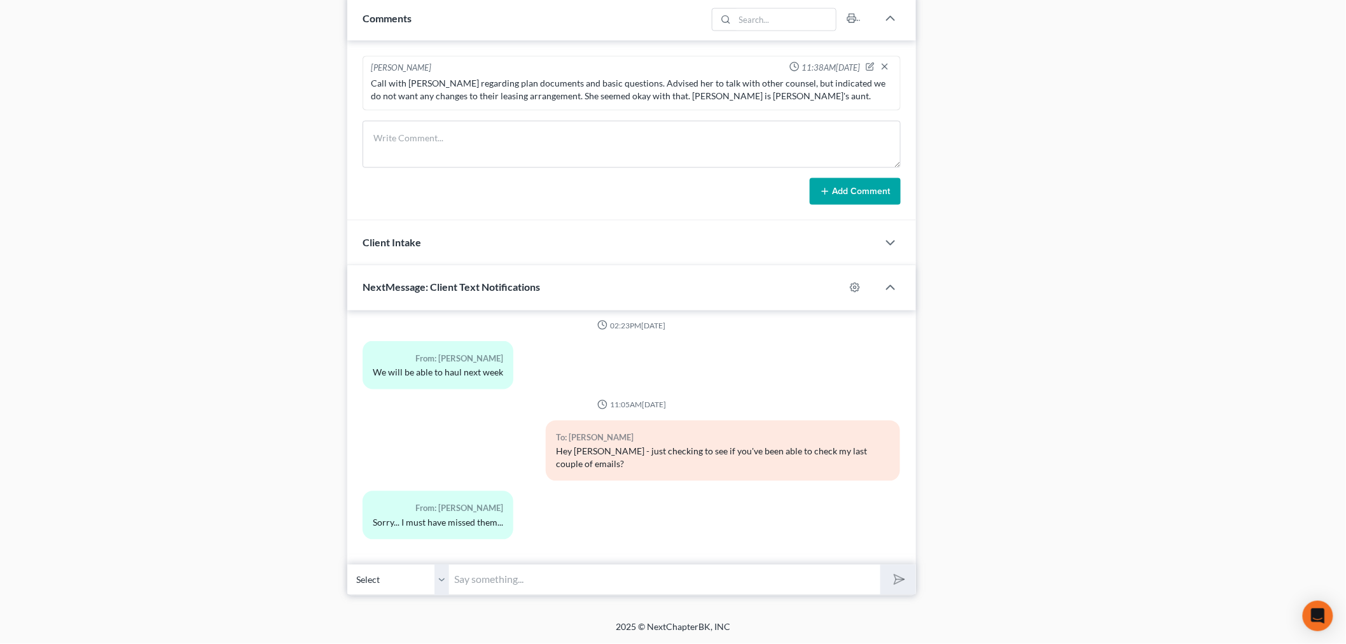
scroll to position [22295, 0]
type input "OK. I just sent them again"
click at [880, 565] on button "submit" at bounding box center [897, 580] width 35 height 30
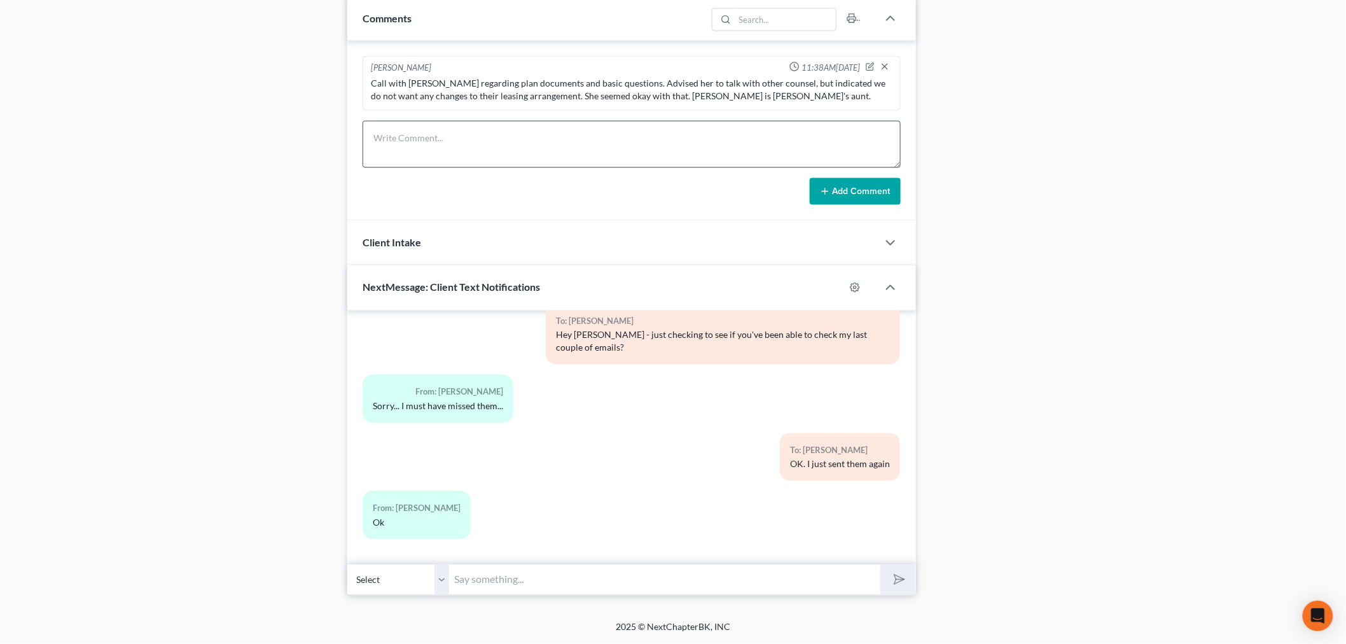
scroll to position [22440, 0]
